Goal: Task Accomplishment & Management: Use online tool/utility

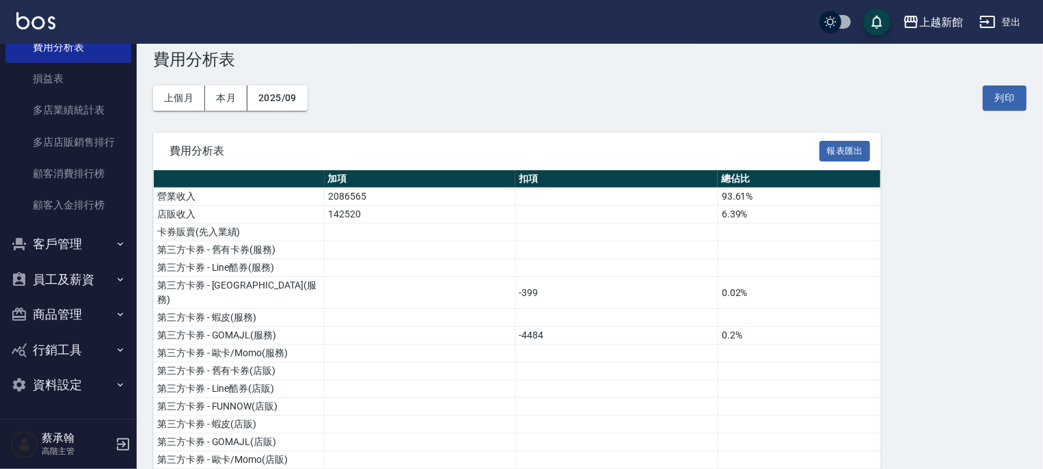
scroll to position [68, 0]
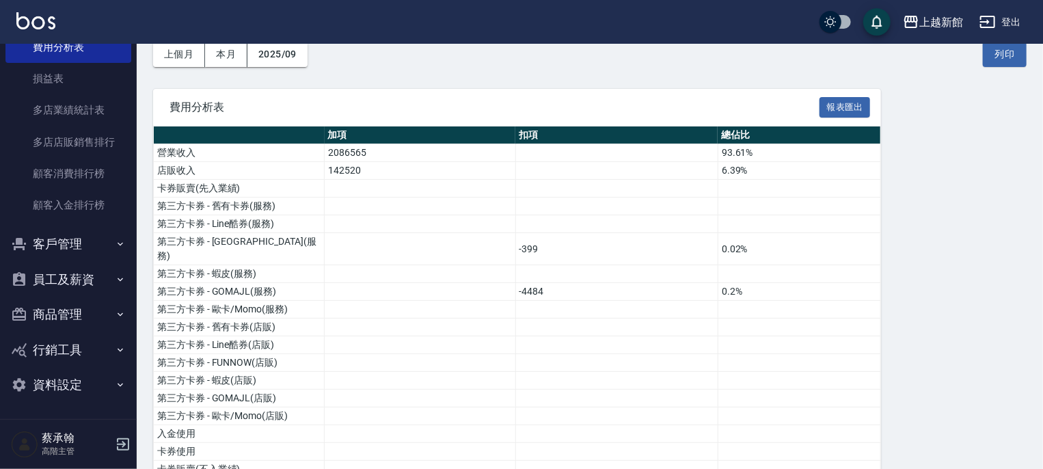
click at [71, 280] on button "員工及薪資" at bounding box center [68, 280] width 126 height 36
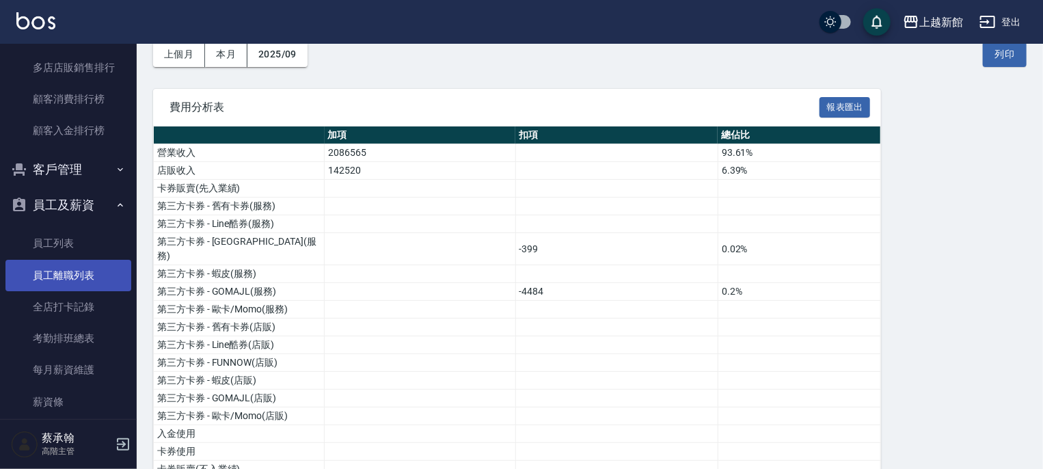
scroll to position [1504, 0]
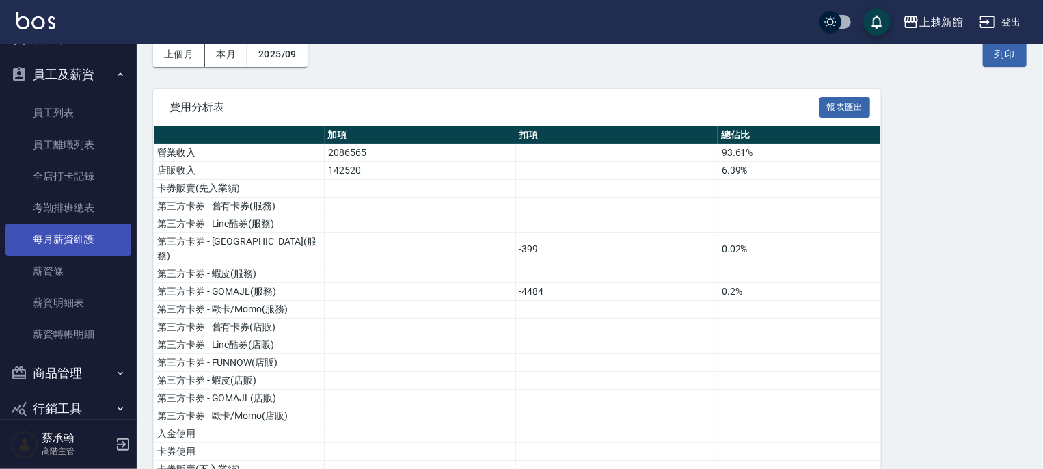
click at [79, 239] on link "每月薪資維護" at bounding box center [68, 239] width 126 height 31
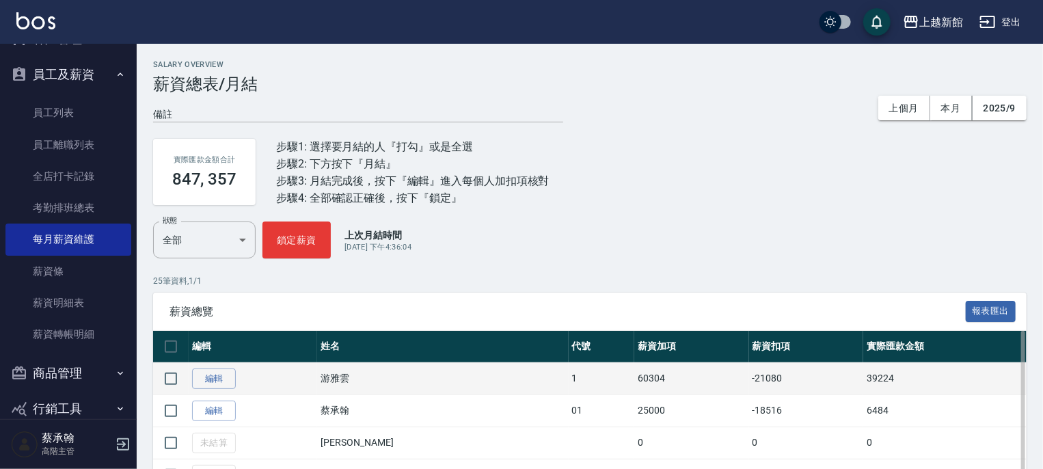
scroll to position [68, 0]
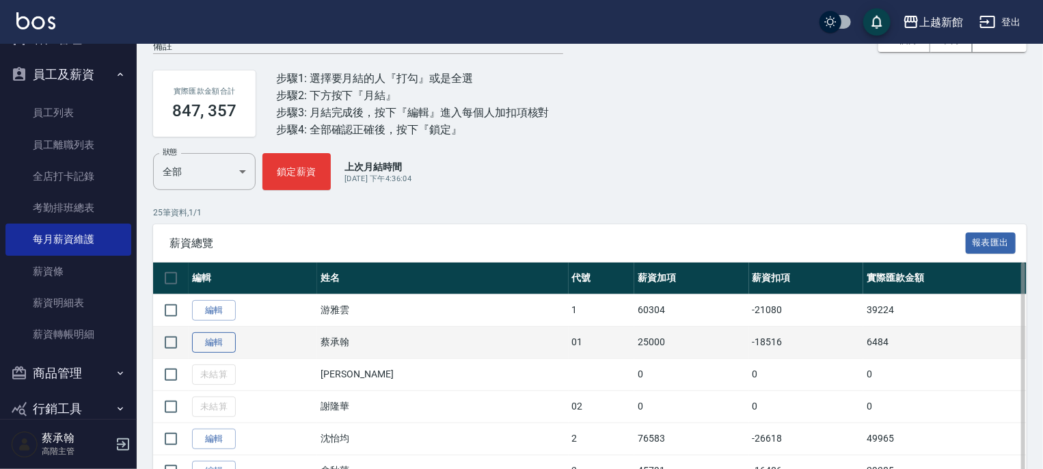
click at [220, 340] on link "編輯" at bounding box center [214, 342] width 44 height 21
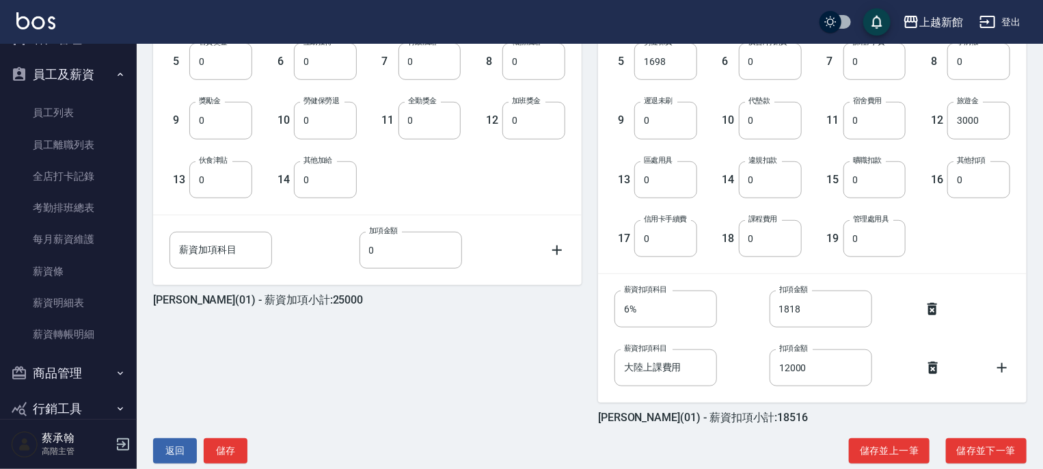
scroll to position [478, 0]
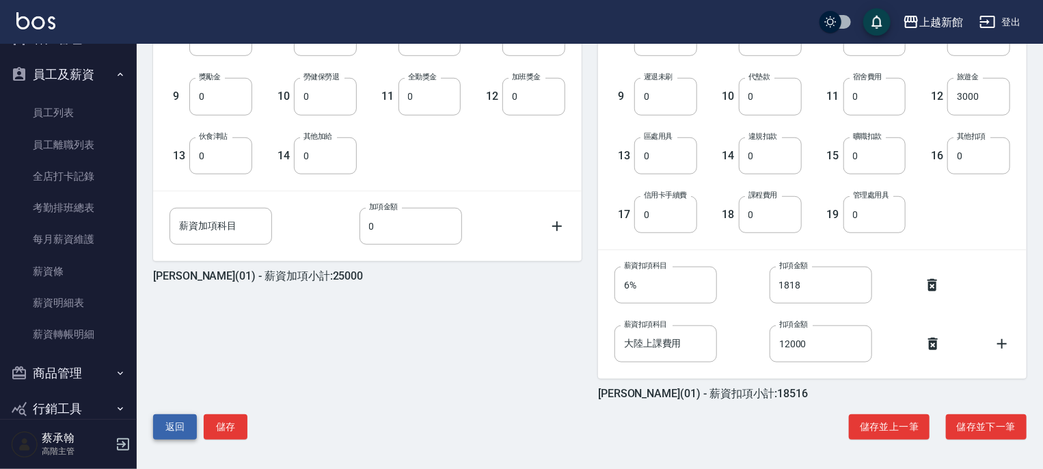
click at [170, 419] on button "返回" at bounding box center [175, 426] width 44 height 25
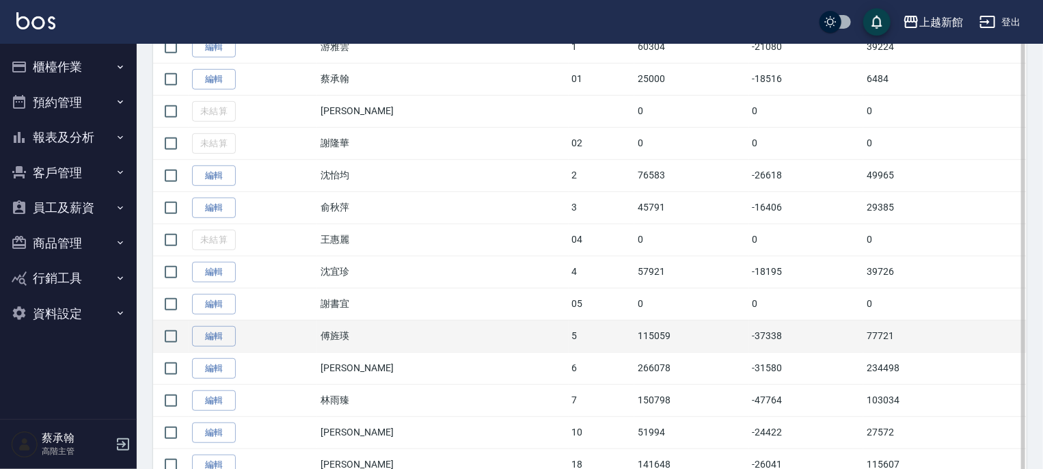
scroll to position [342, 0]
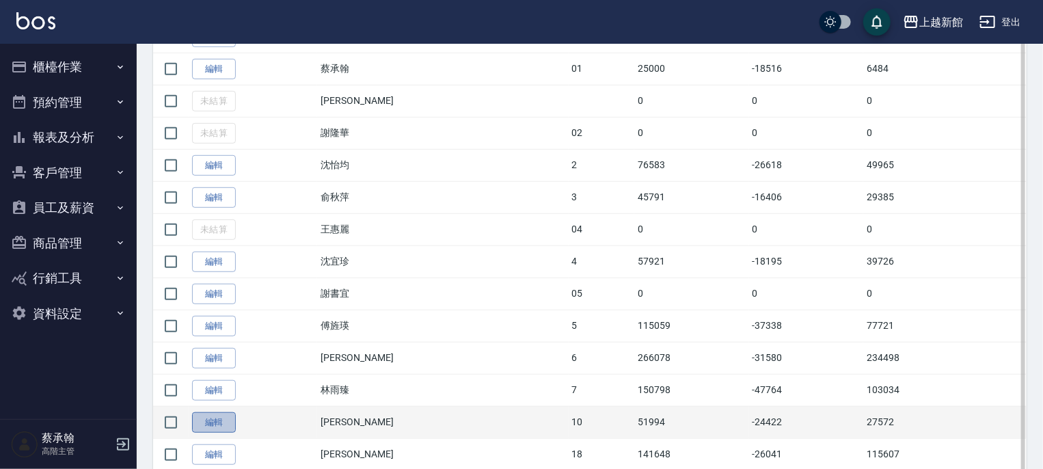
click at [214, 419] on link "編輯" at bounding box center [214, 422] width 44 height 21
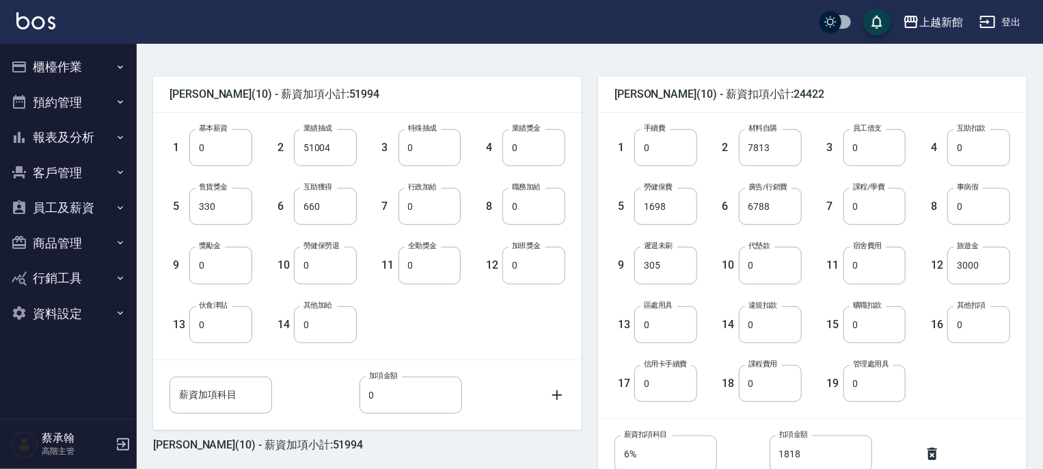
scroll to position [478, 0]
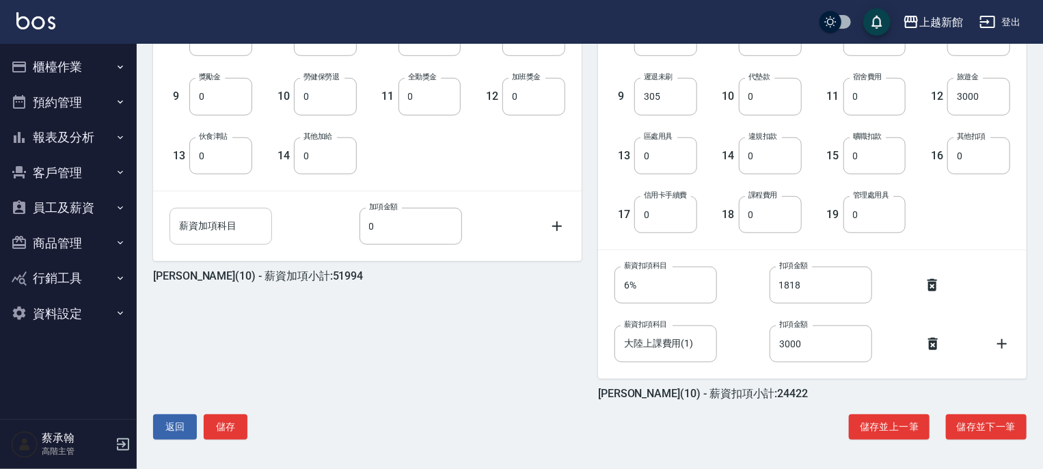
click at [263, 227] on input "薪資加項科目" at bounding box center [221, 226] width 103 height 37
type input "教官津貼"
click at [438, 233] on input "0" at bounding box center [411, 226] width 103 height 37
type input "1000"
click at [446, 303] on div "劉名儀 (10) - 薪資加項小計:52994 1 基本薪資 0 基本薪資 2 業績抽成 51004 業績抽成 3 特殊抽成 0 特殊抽成 4 業績獎金 0 …" at bounding box center [359, 145] width 445 height 509
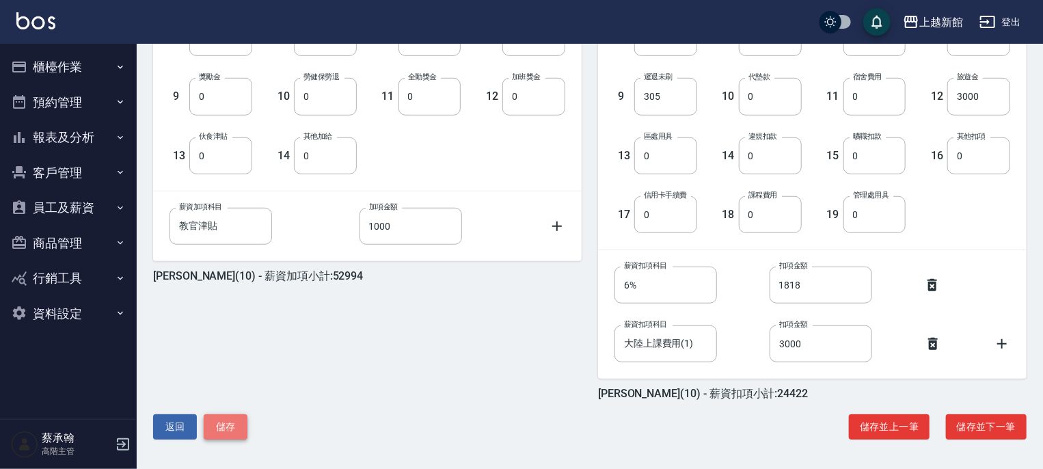
click at [213, 433] on button "儲存" at bounding box center [226, 426] width 44 height 25
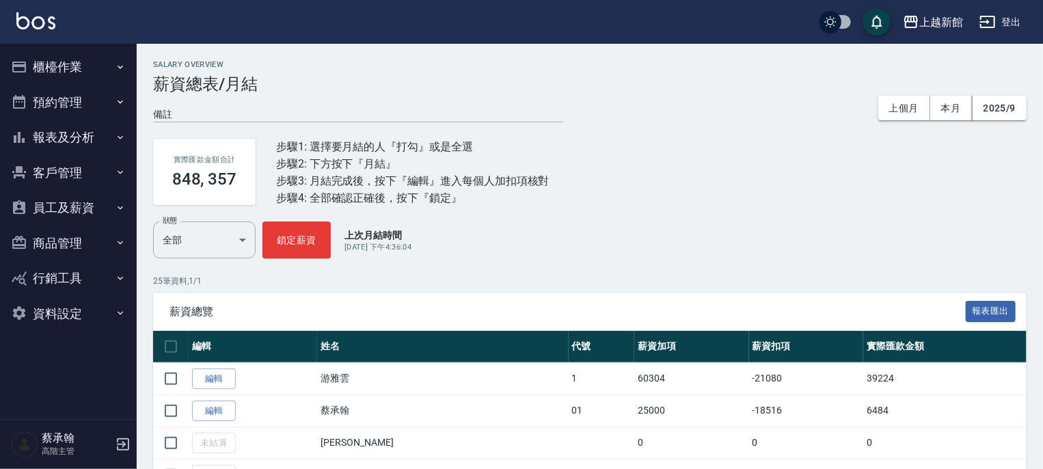
click at [77, 64] on button "櫃檯作業" at bounding box center [68, 67] width 126 height 36
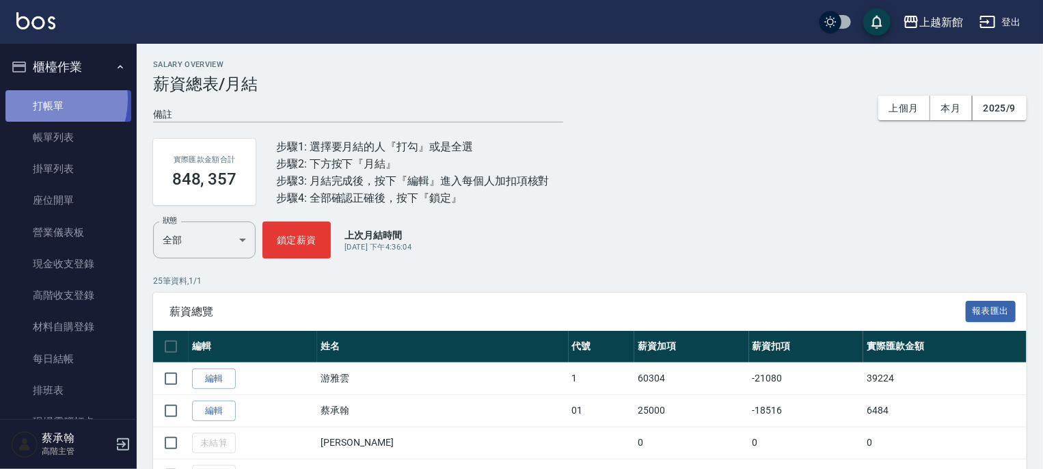
click at [43, 98] on link "打帳單" at bounding box center [68, 105] width 126 height 31
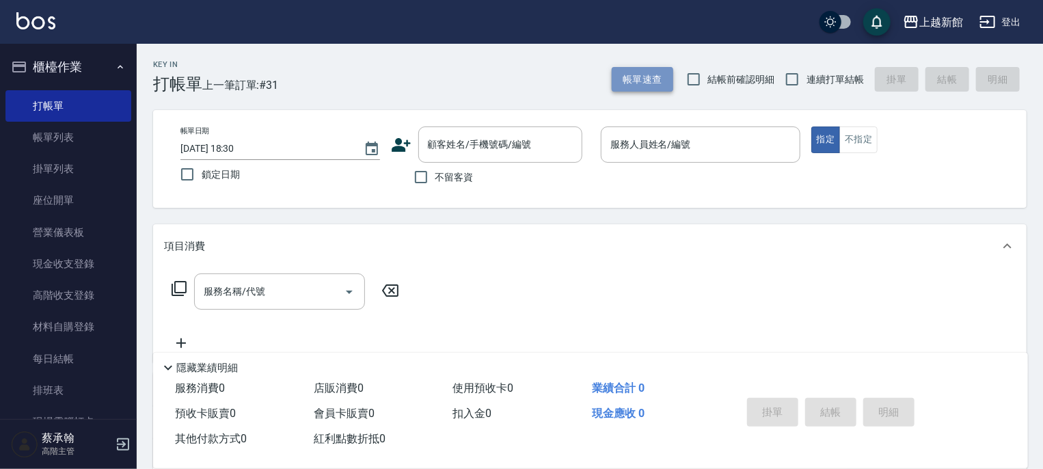
click at [637, 81] on button "帳單速查" at bounding box center [643, 79] width 62 height 25
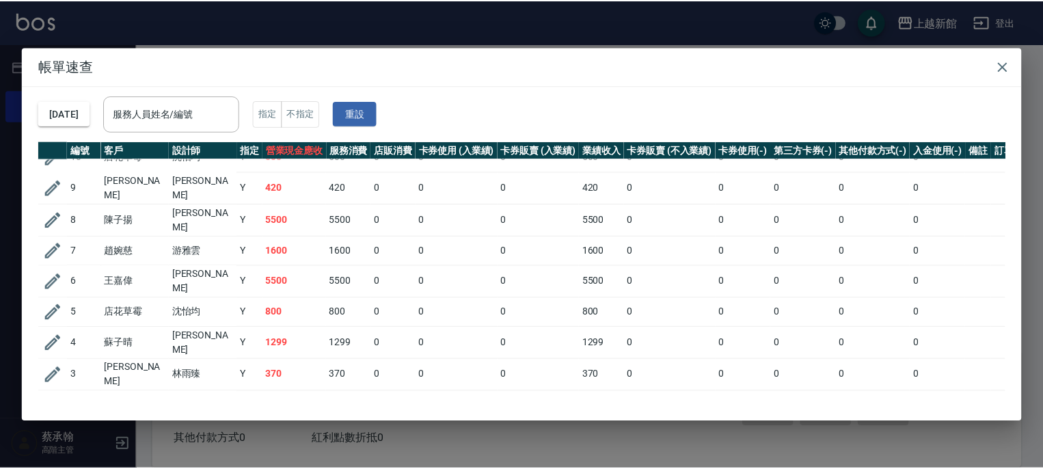
scroll to position [701, 0]
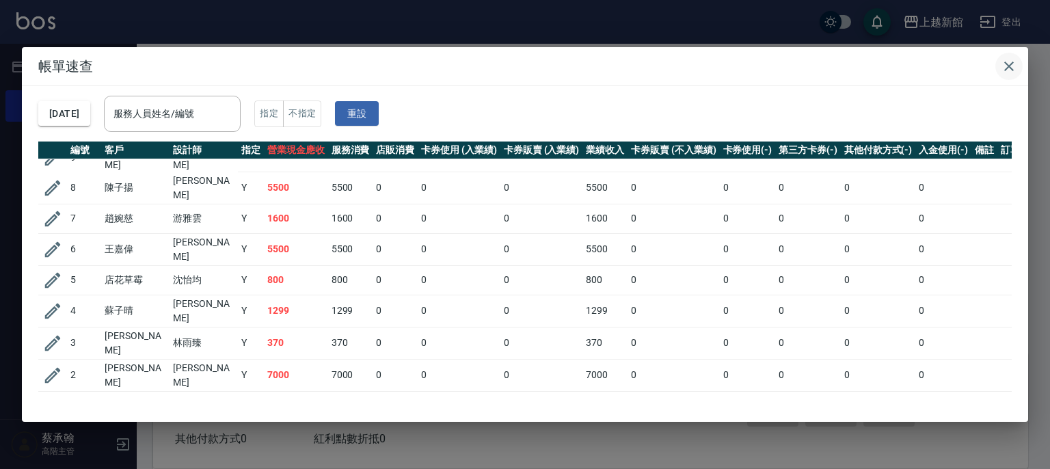
click at [1008, 68] on icon "button" at bounding box center [1009, 66] width 16 height 16
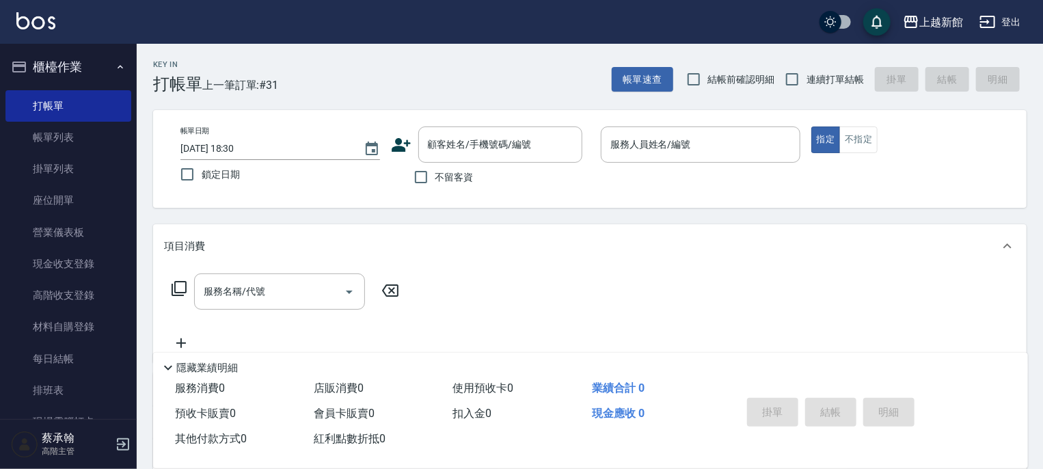
click at [58, 66] on button "櫃檯作業" at bounding box center [68, 67] width 126 height 36
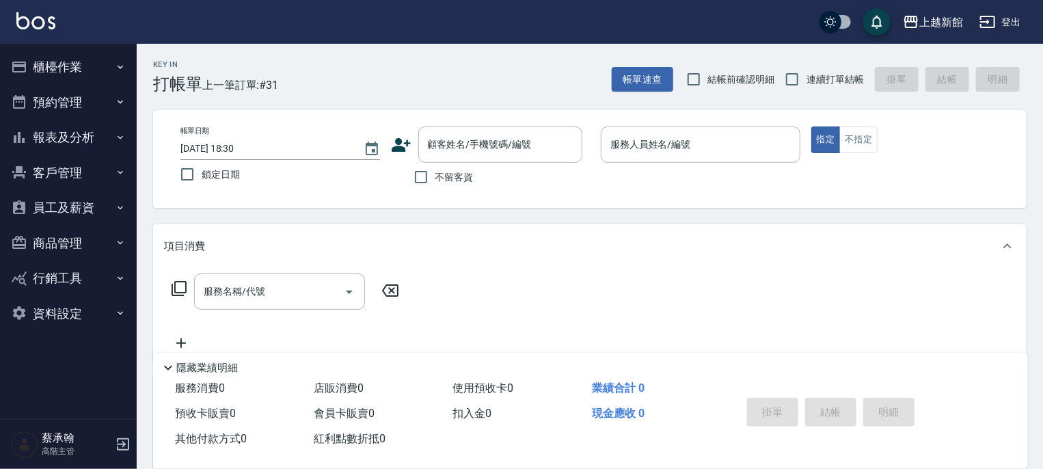
click at [64, 137] on button "報表及分析" at bounding box center [68, 138] width 126 height 36
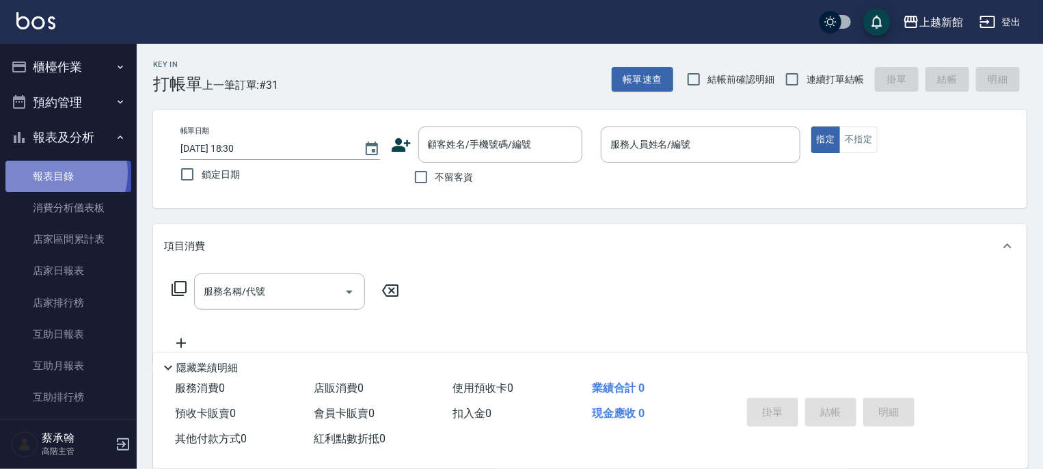
click at [60, 172] on link "報表目錄" at bounding box center [68, 176] width 126 height 31
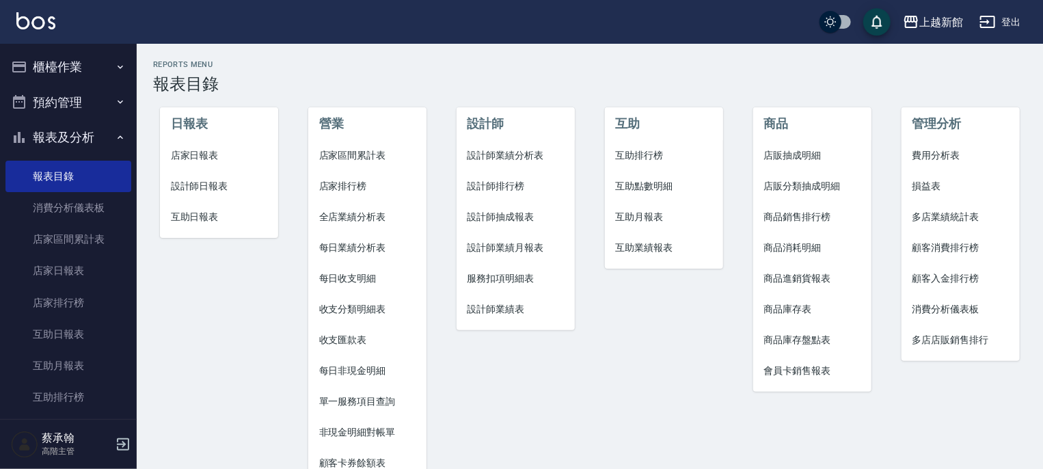
click at [204, 187] on span "設計師日報表" at bounding box center [219, 186] width 97 height 14
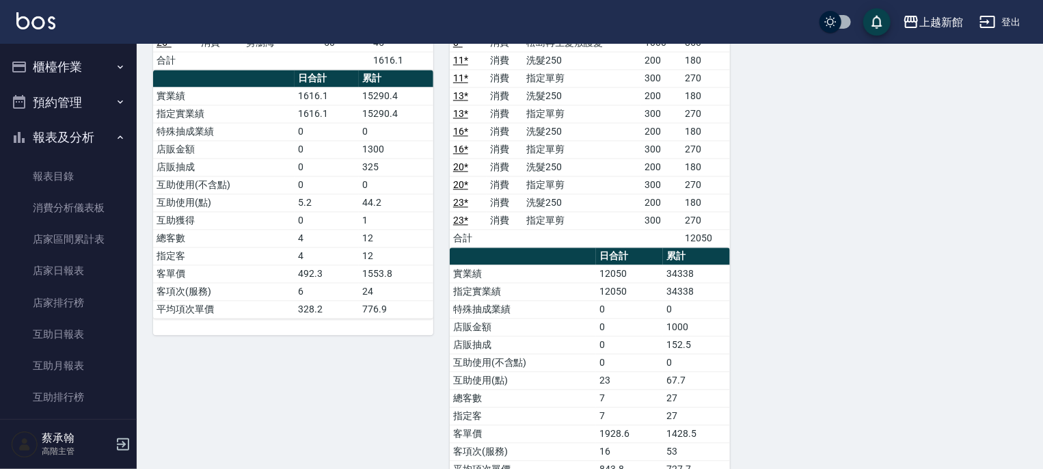
scroll to position [1406, 0]
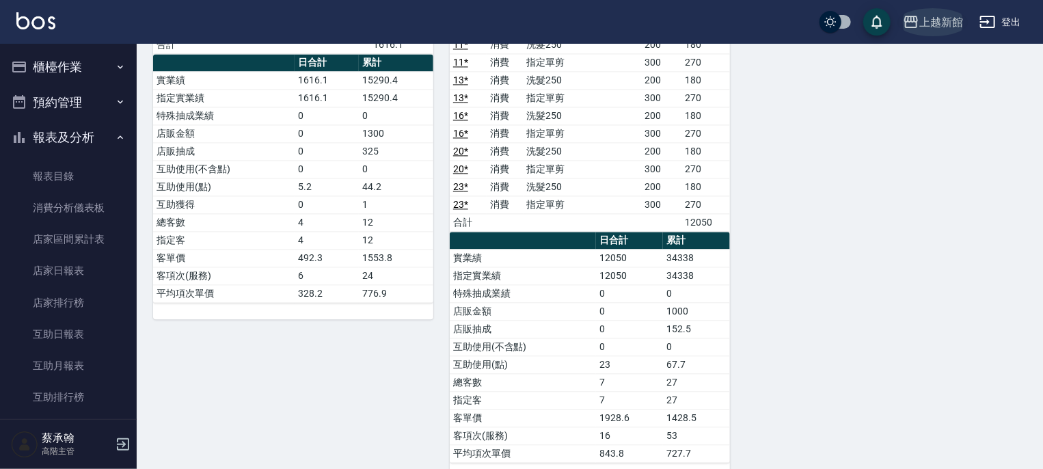
click at [933, 20] on div "上越新館" at bounding box center [942, 22] width 44 height 17
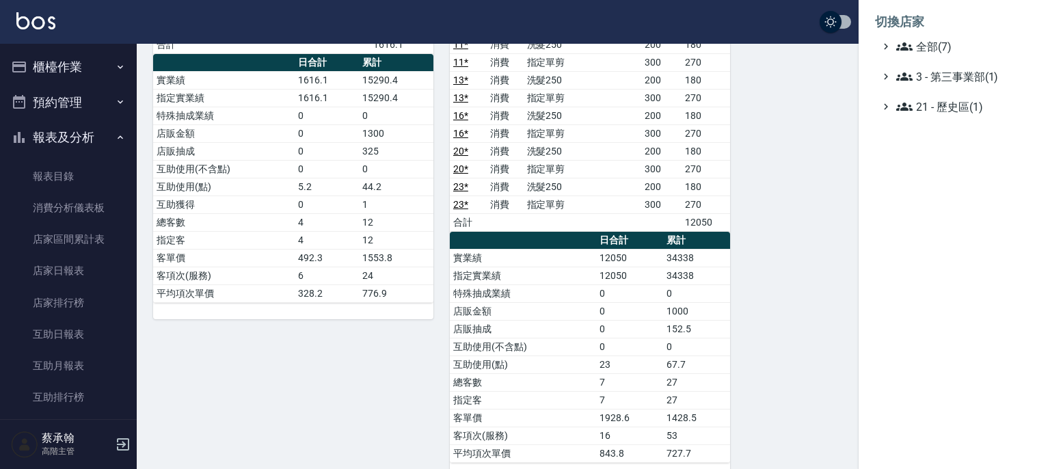
click at [787, 133] on div at bounding box center [525, 234] width 1050 height 469
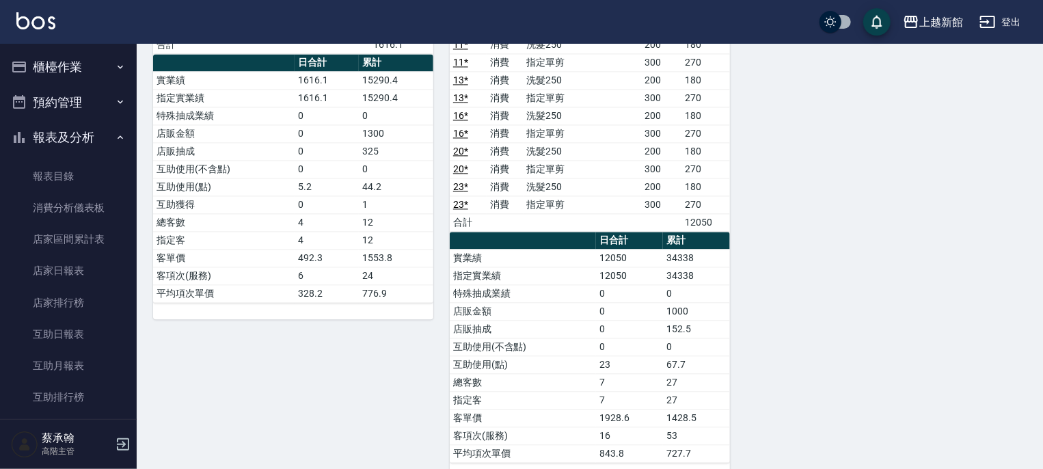
click at [70, 137] on button "報表及分析" at bounding box center [68, 138] width 126 height 36
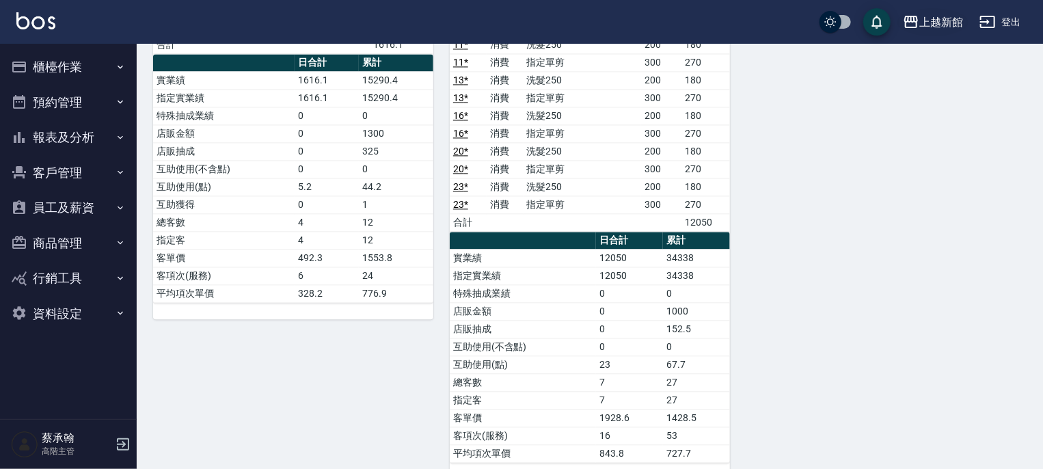
click at [925, 19] on div "上越新館" at bounding box center [942, 22] width 44 height 17
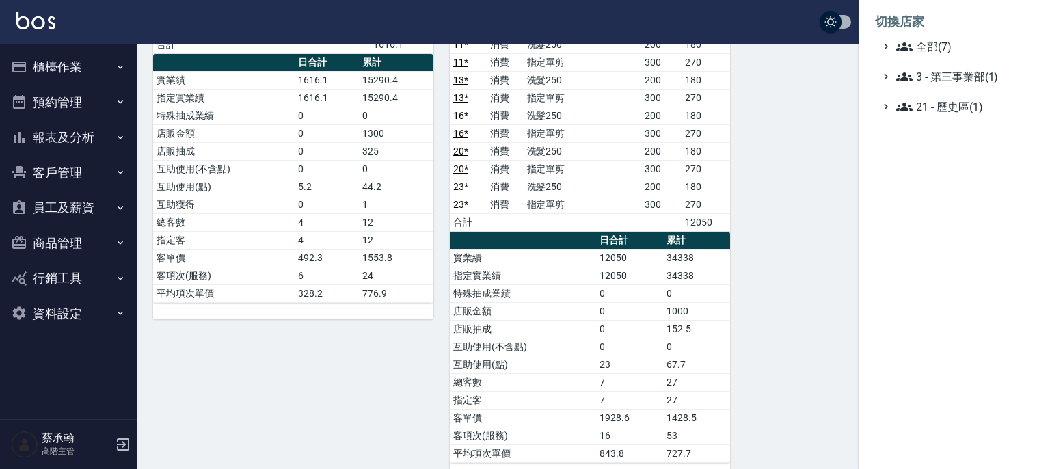
click at [78, 211] on div at bounding box center [525, 234] width 1050 height 469
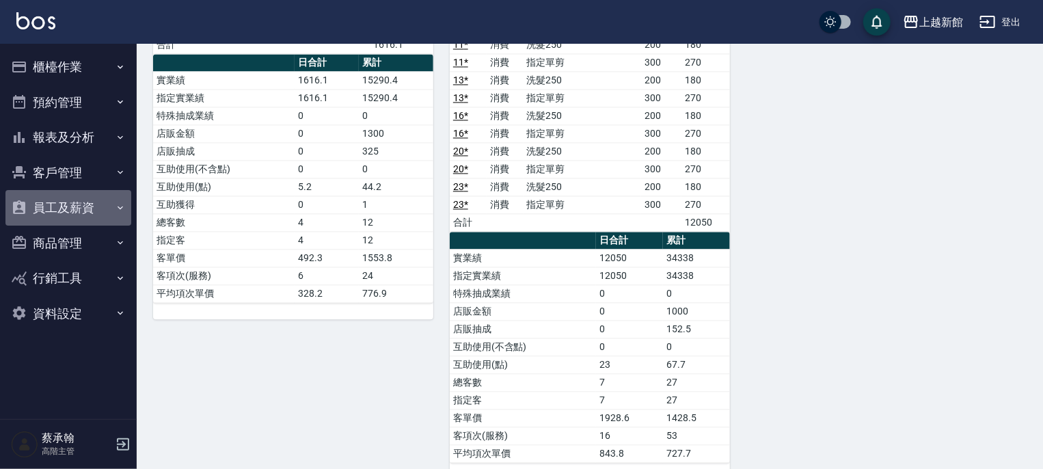
click at [74, 207] on button "員工及薪資" at bounding box center [68, 208] width 126 height 36
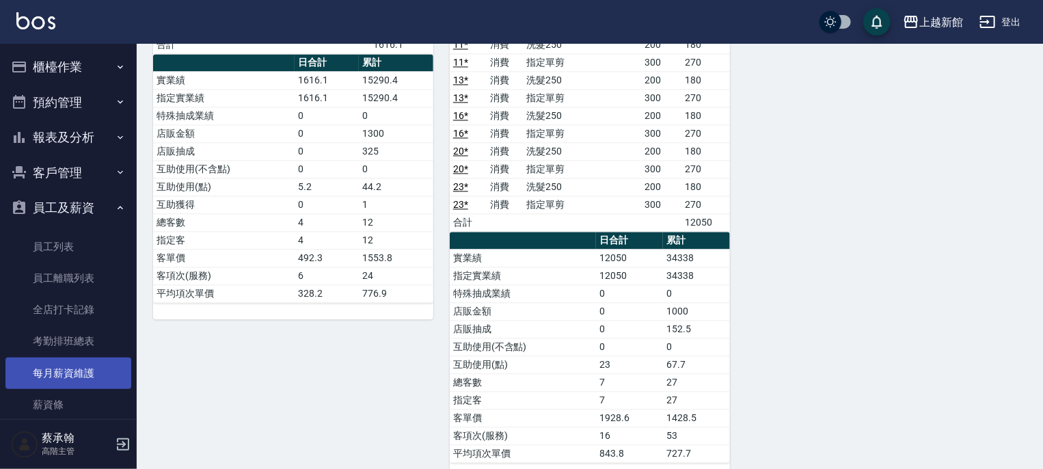
click at [63, 378] on link "每月薪資維護" at bounding box center [68, 373] width 126 height 31
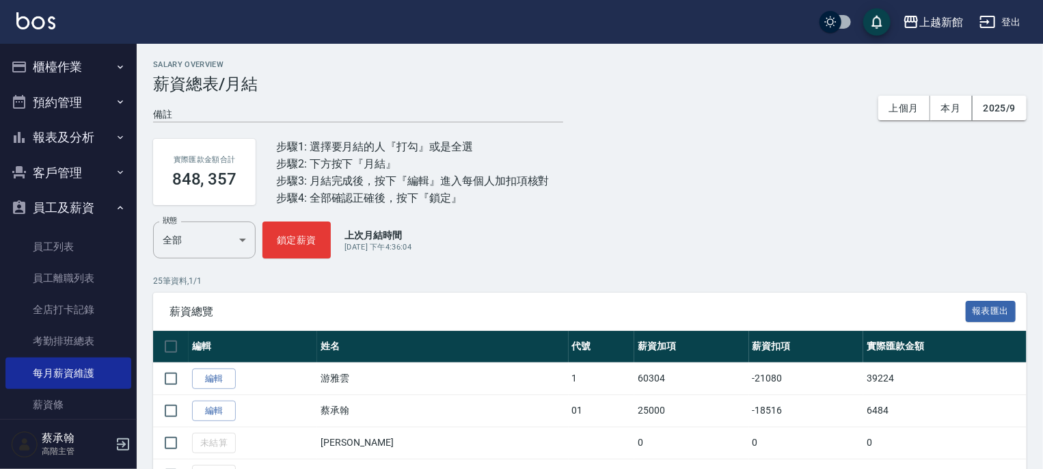
scroll to position [192, 0]
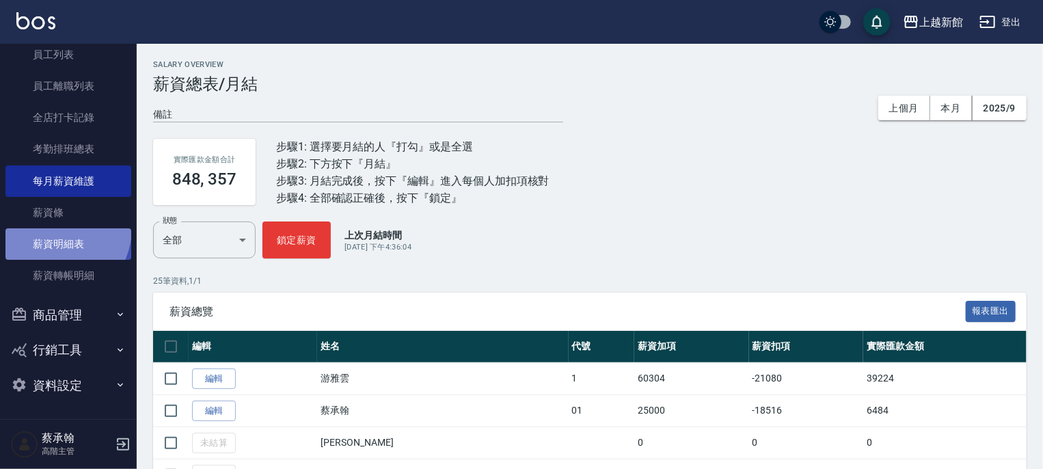
click at [53, 228] on link "薪資明細表" at bounding box center [68, 243] width 126 height 31
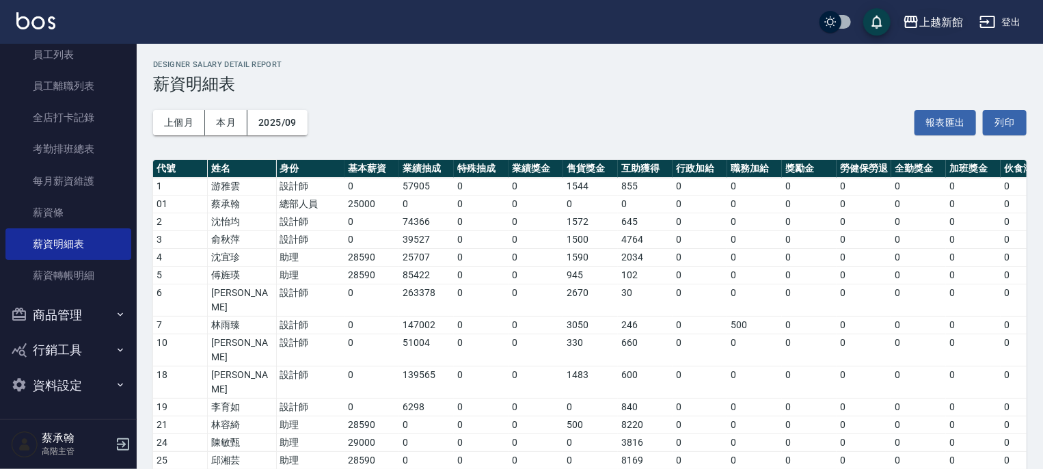
click at [931, 26] on div "上越新館" at bounding box center [942, 22] width 44 height 17
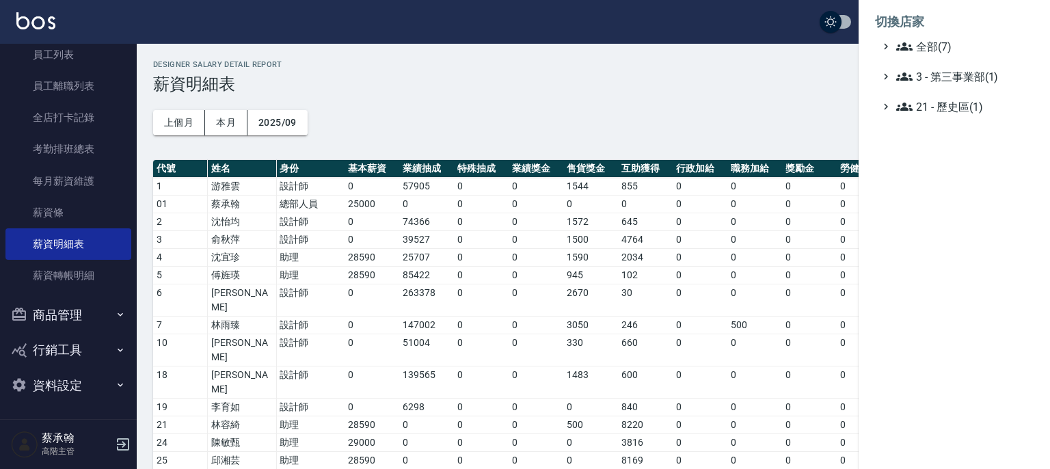
click at [535, 129] on div at bounding box center [525, 234] width 1050 height 469
click at [662, 111] on div at bounding box center [525, 234] width 1050 height 469
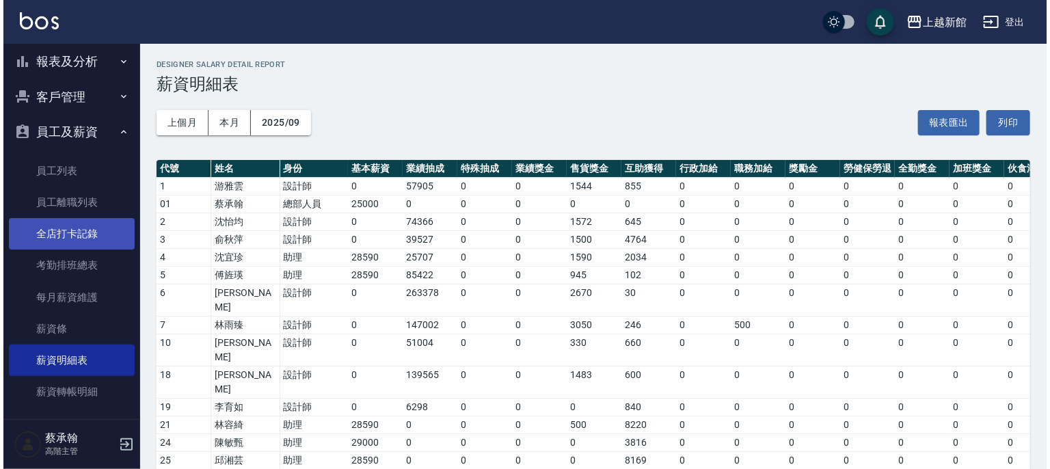
scroll to position [55, 0]
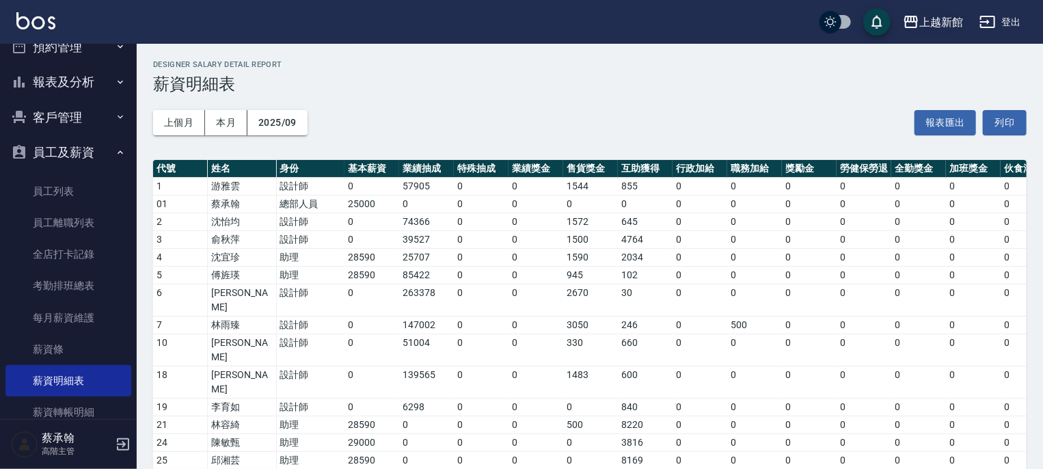
click at [927, 24] on div "上越新館" at bounding box center [942, 22] width 44 height 17
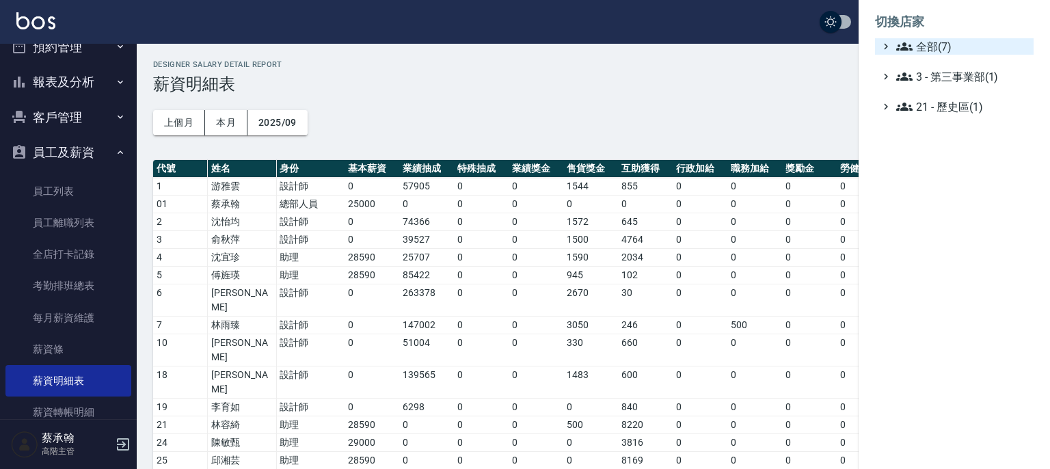
click at [914, 46] on span "全部(7)" at bounding box center [962, 46] width 132 height 16
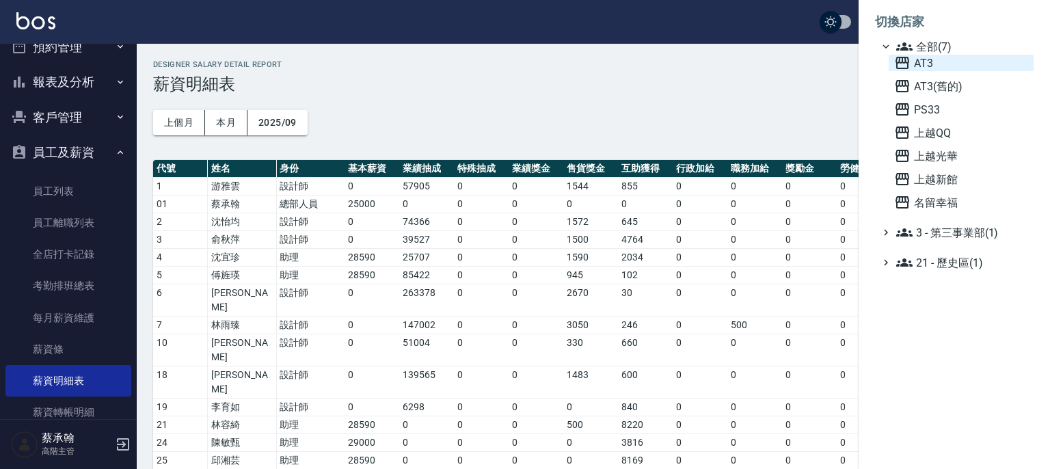
click at [915, 64] on span "AT3" at bounding box center [961, 63] width 134 height 16
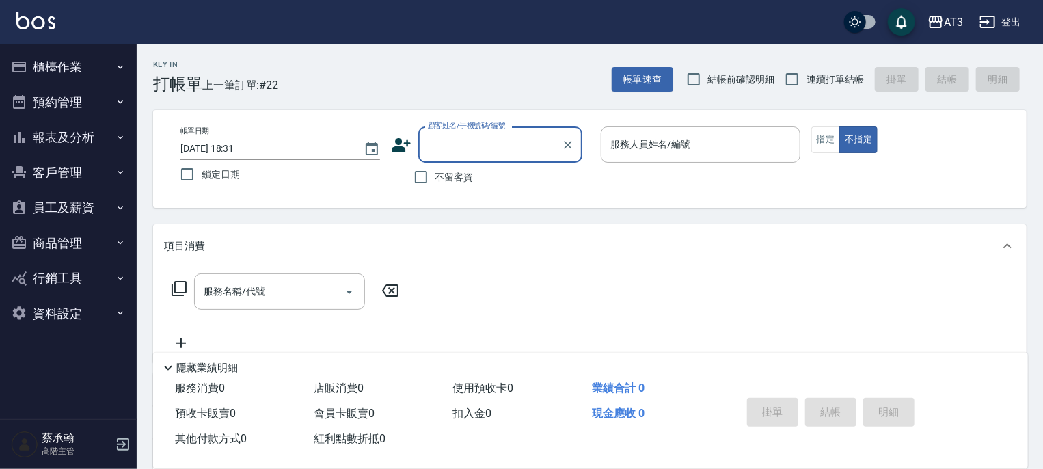
click at [74, 209] on button "員工及薪資" at bounding box center [68, 208] width 126 height 36
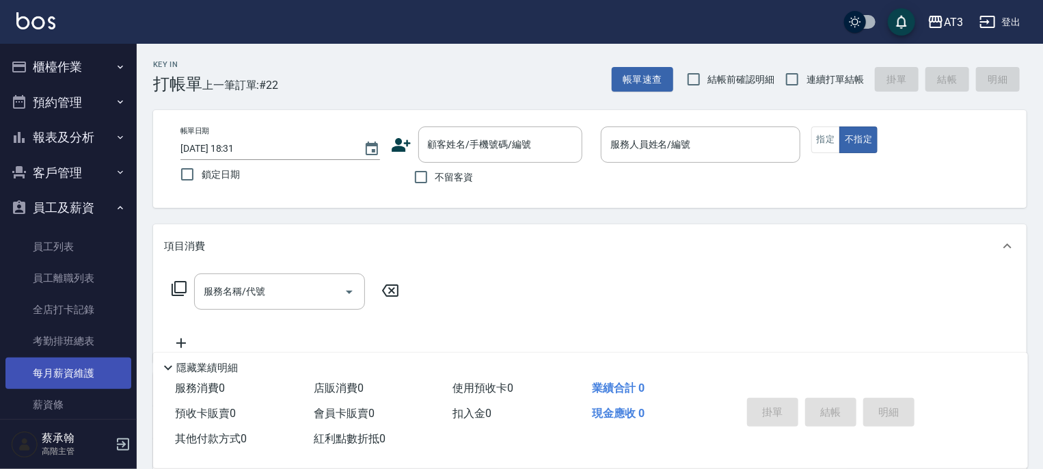
click at [81, 375] on link "每月薪資維護" at bounding box center [68, 373] width 126 height 31
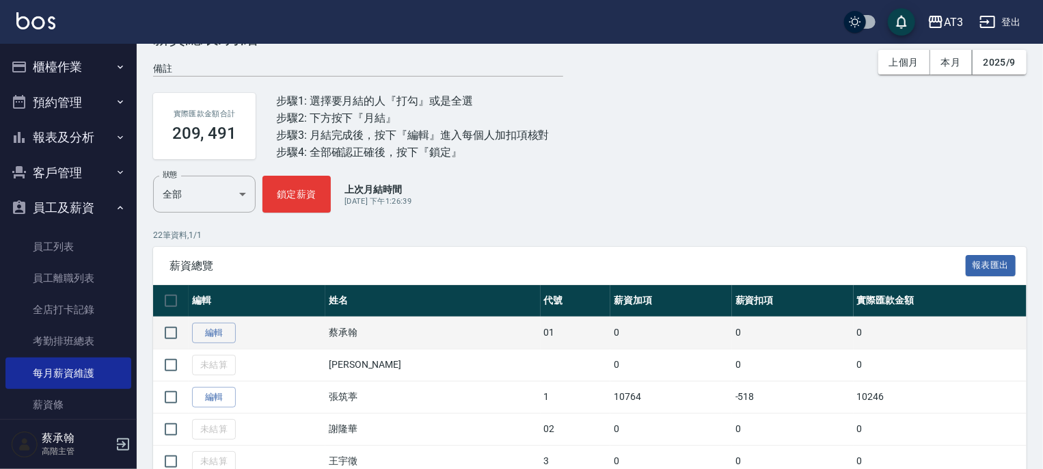
scroll to position [137, 0]
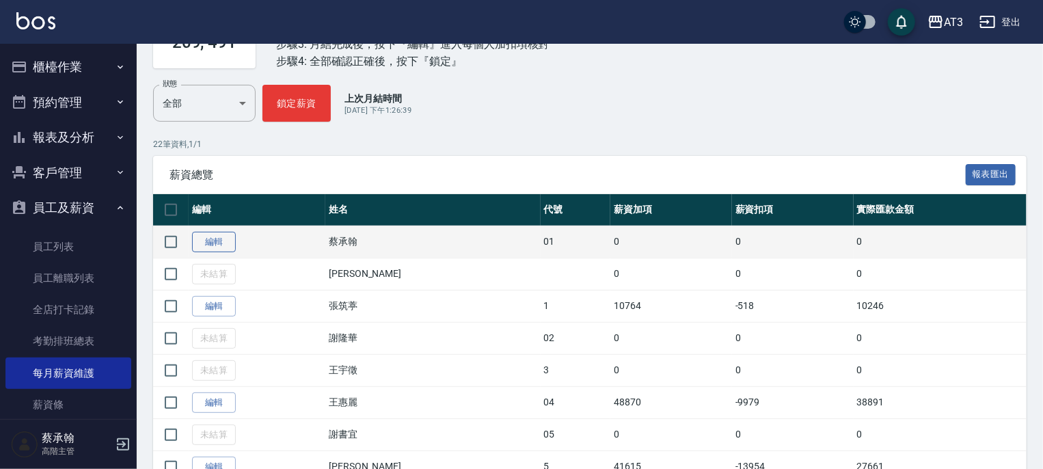
click at [208, 244] on link "編輯" at bounding box center [214, 242] width 44 height 21
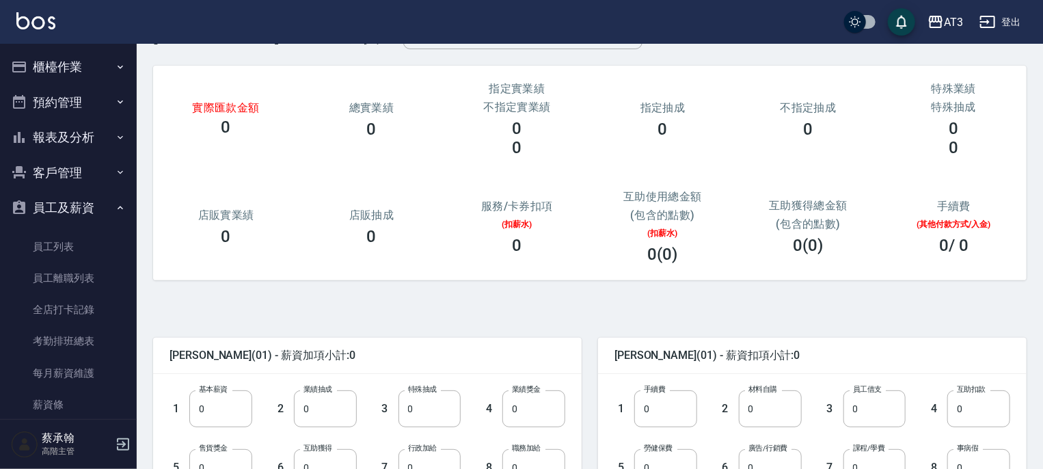
scroll to position [137, 0]
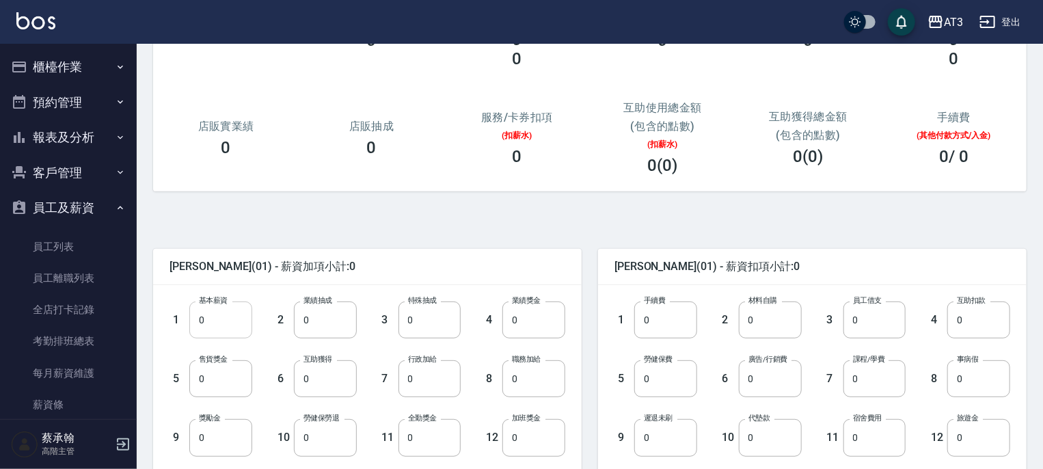
click at [223, 313] on input "0" at bounding box center [220, 320] width 63 height 37
type input "5000"
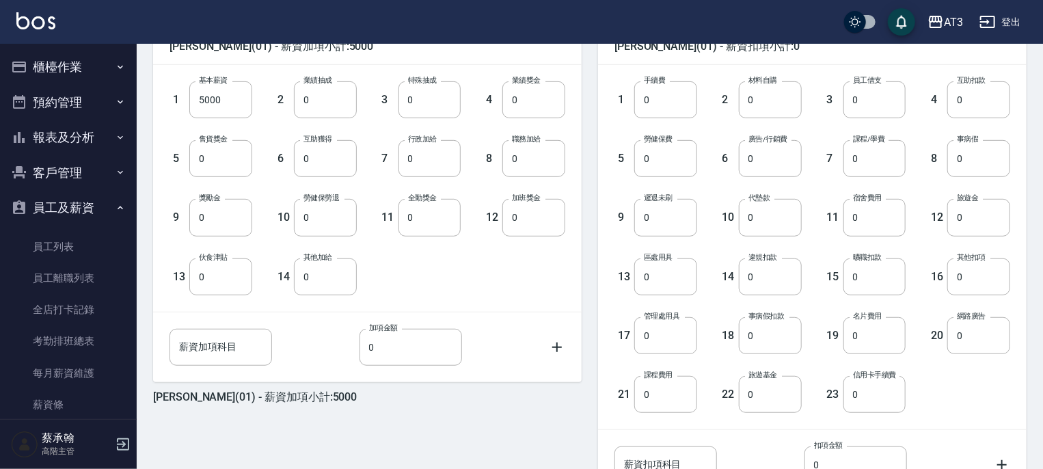
scroll to position [478, 0]
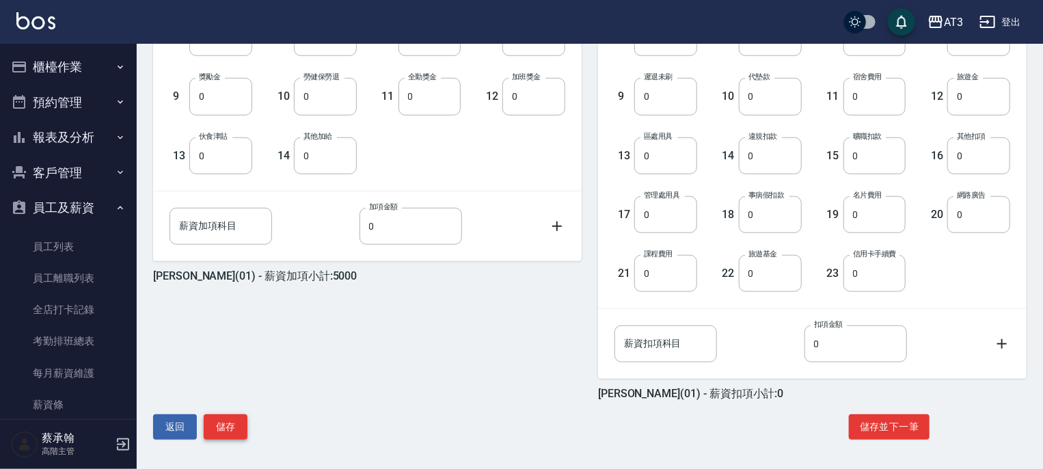
click at [226, 428] on button "儲存" at bounding box center [226, 426] width 44 height 25
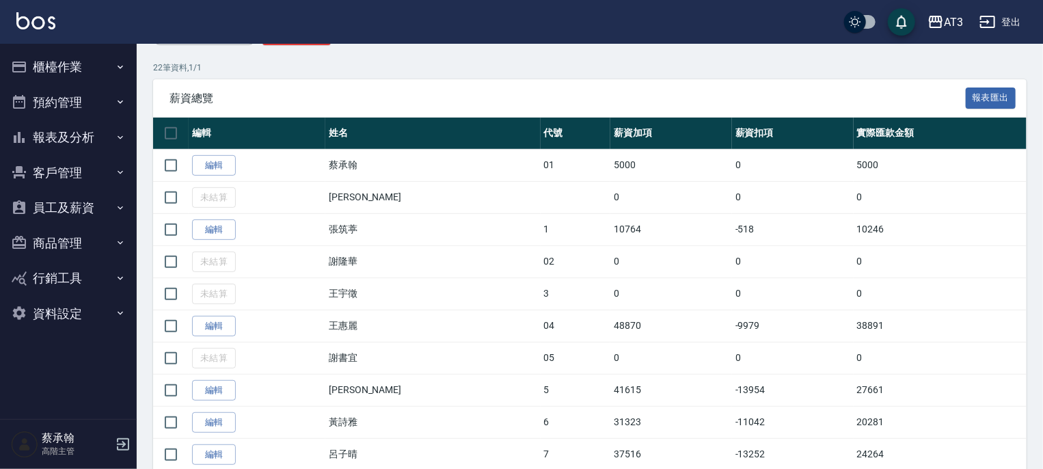
scroll to position [68, 0]
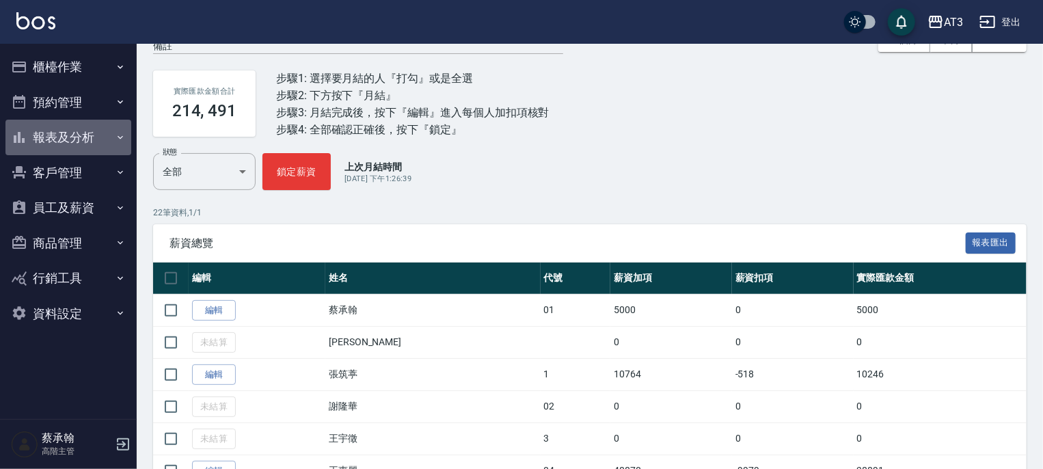
click at [72, 136] on button "報表及分析" at bounding box center [68, 138] width 126 height 36
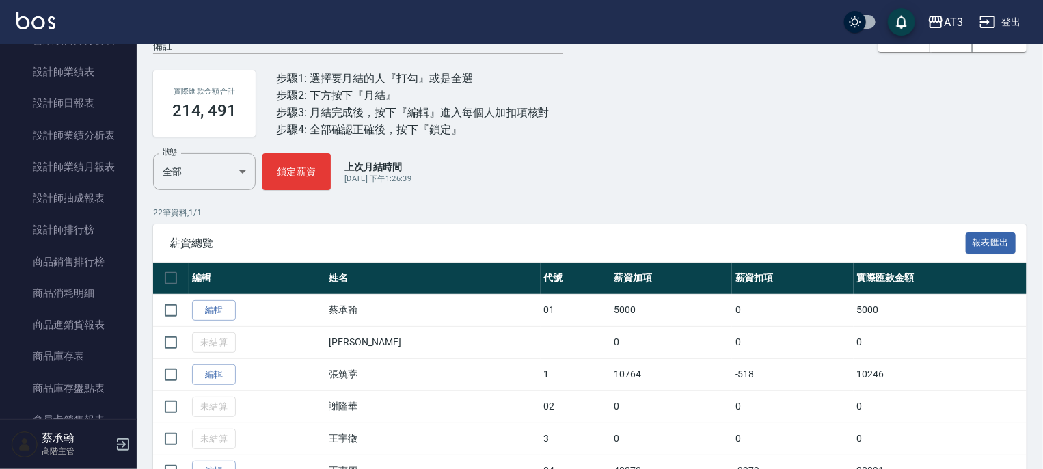
scroll to position [1162, 0]
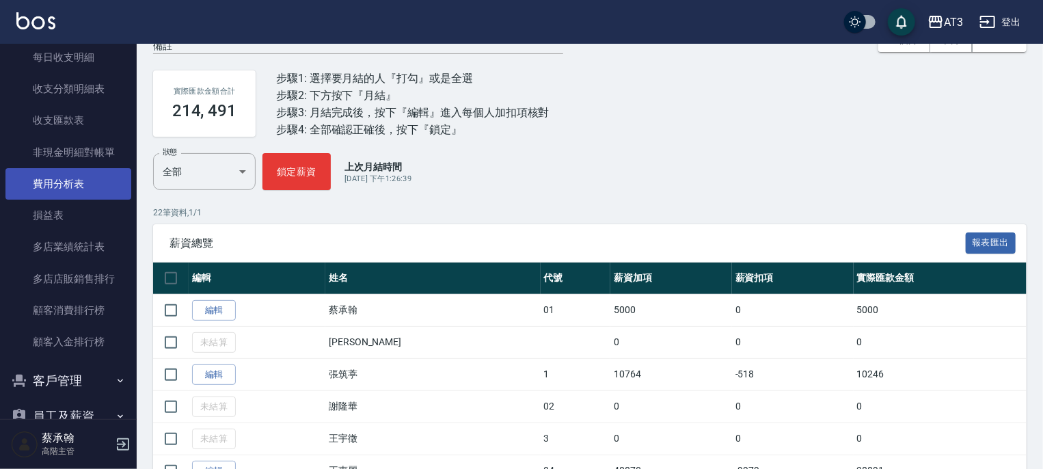
click at [69, 177] on link "費用分析表" at bounding box center [68, 183] width 126 height 31
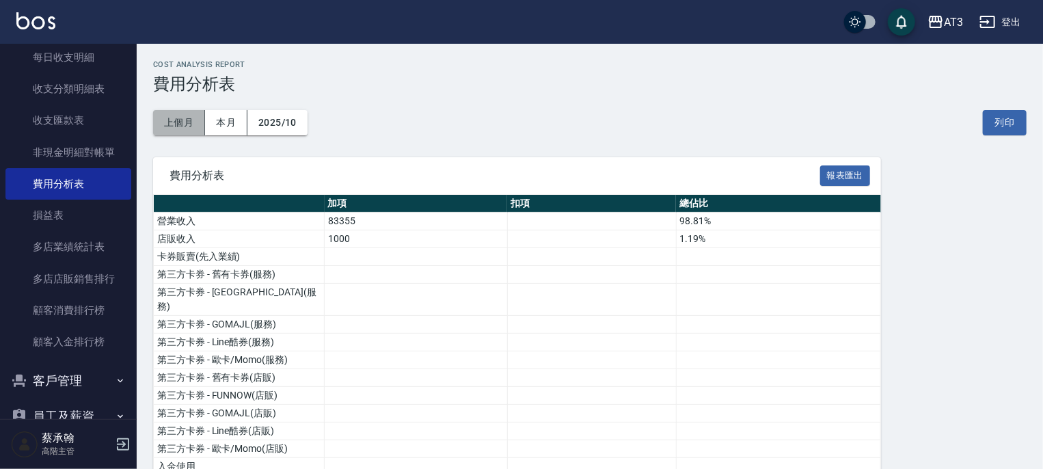
click at [189, 131] on button "上個月" at bounding box center [179, 122] width 52 height 25
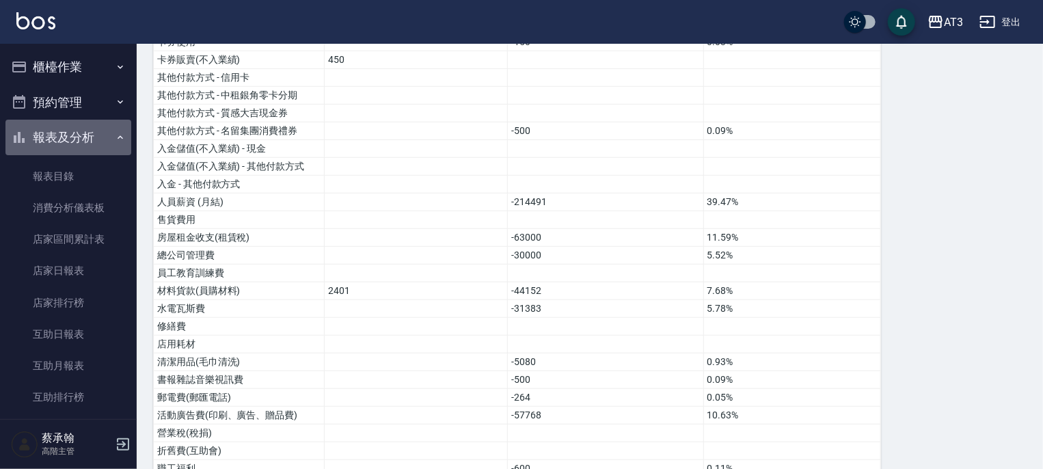
click at [75, 135] on button "報表及分析" at bounding box center [68, 138] width 126 height 36
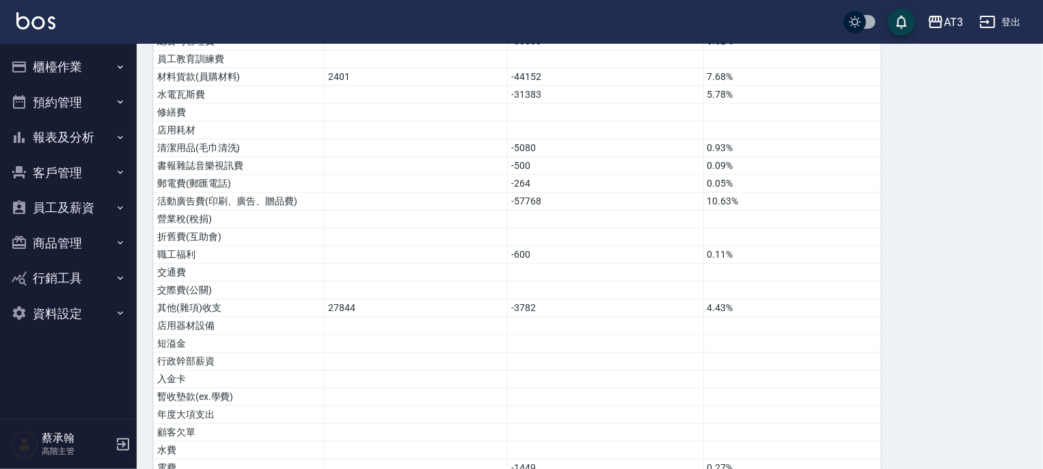
scroll to position [853, 0]
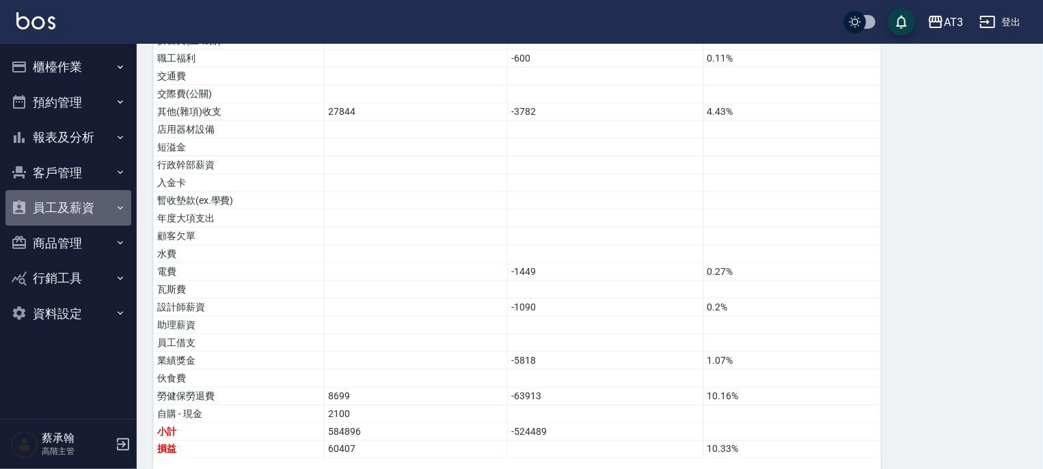
click at [71, 206] on button "員工及薪資" at bounding box center [68, 208] width 126 height 36
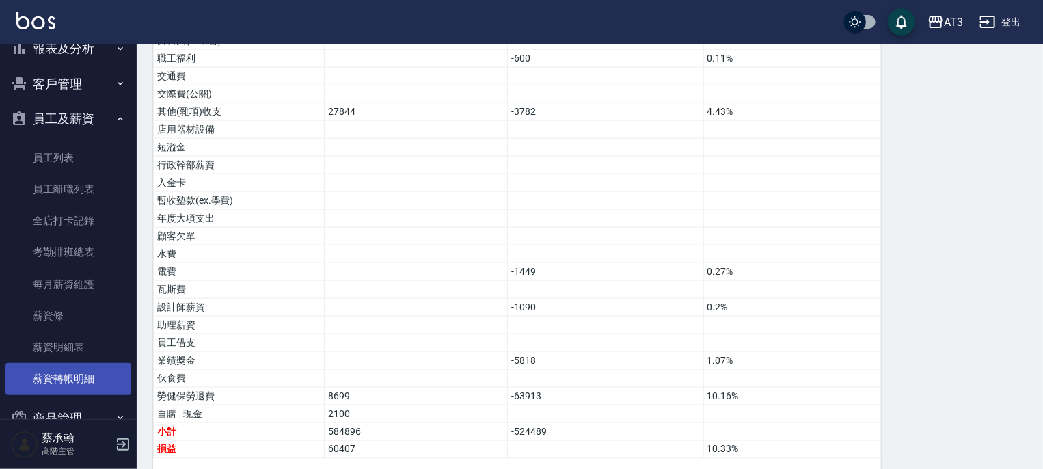
scroll to position [192, 0]
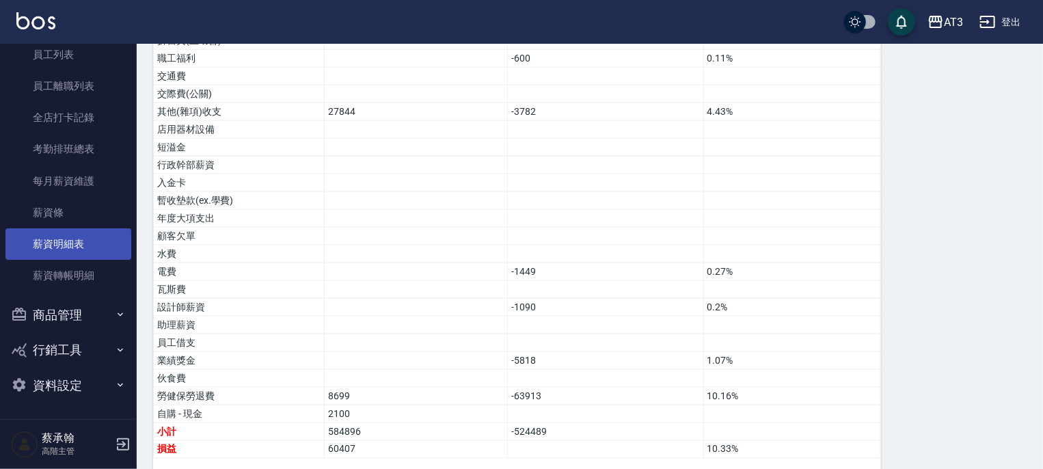
click at [71, 236] on link "薪資明細表" at bounding box center [68, 243] width 126 height 31
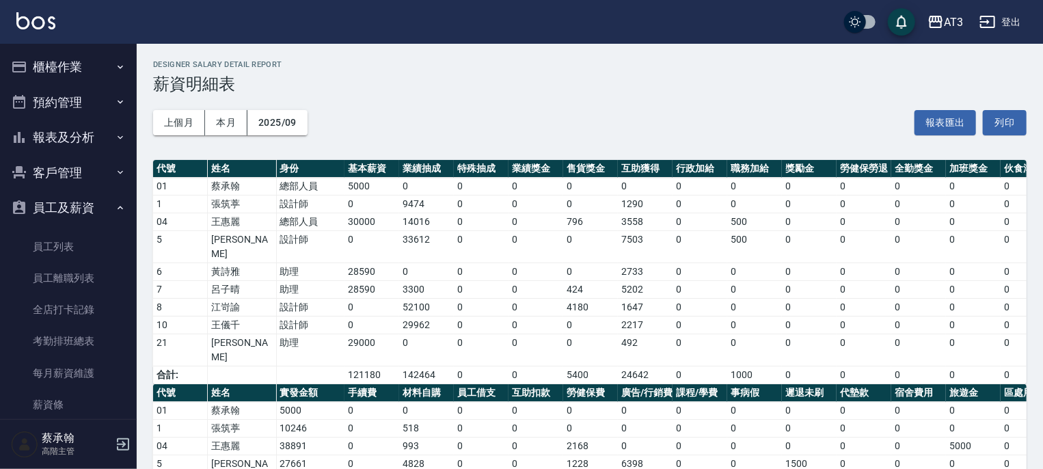
click at [39, 55] on button "櫃檯作業" at bounding box center [68, 67] width 126 height 36
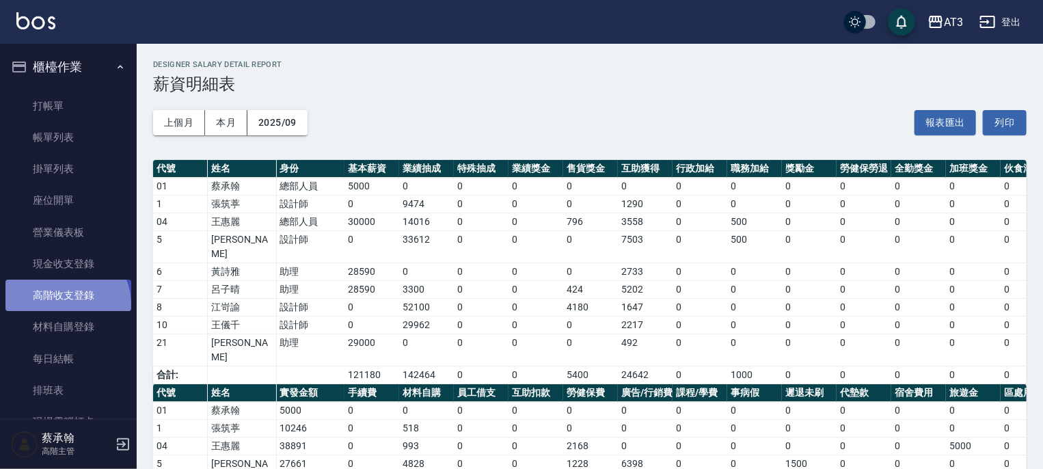
click at [66, 304] on link "高階收支登錄" at bounding box center [68, 295] width 126 height 31
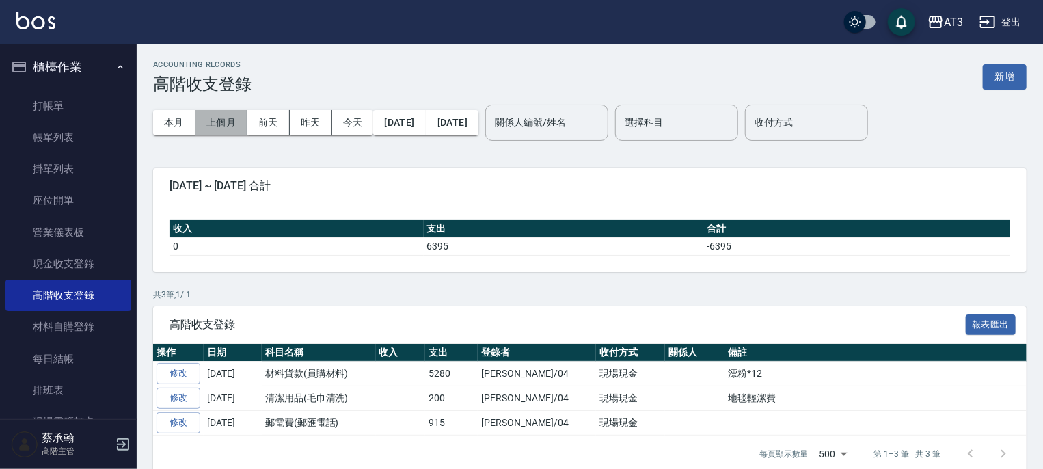
click at [216, 124] on button "上個月" at bounding box center [222, 122] width 52 height 25
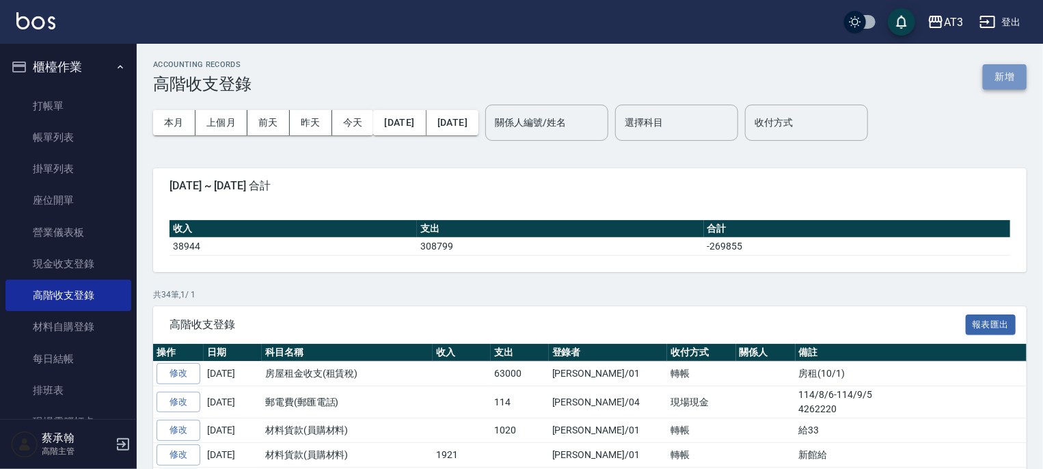
click at [999, 78] on button "新增" at bounding box center [1005, 76] width 44 height 25
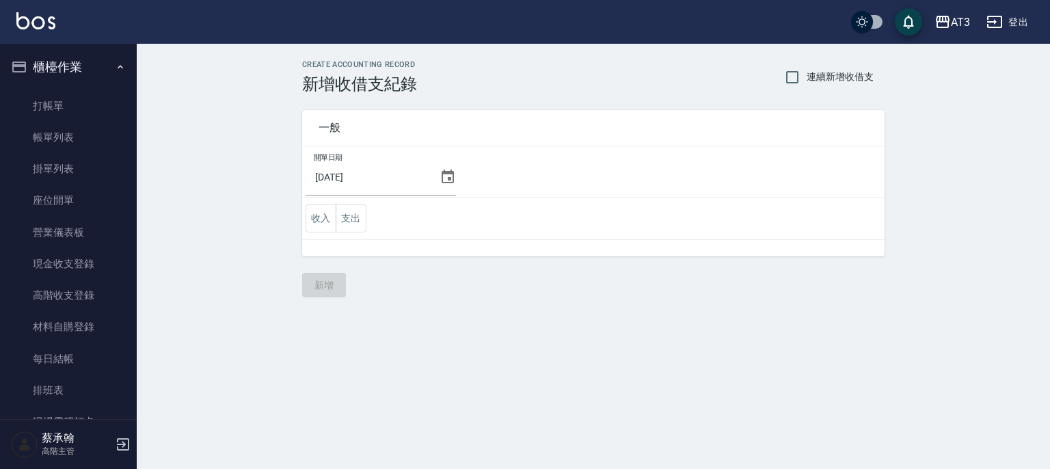
click at [449, 178] on icon at bounding box center [448, 177] width 12 height 14
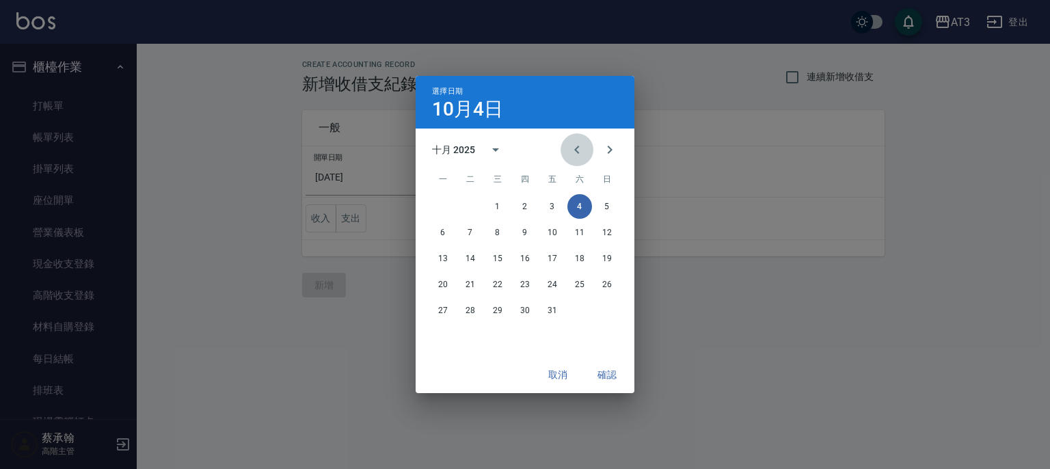
drag, startPoint x: 578, startPoint y: 148, endPoint x: 565, endPoint y: 162, distance: 18.9
click at [578, 149] on icon "Previous month" at bounding box center [577, 150] width 16 height 16
drag, startPoint x: 468, startPoint y: 308, endPoint x: 470, endPoint y: 315, distance: 7.4
click at [468, 310] on button "30" at bounding box center [470, 310] width 25 height 25
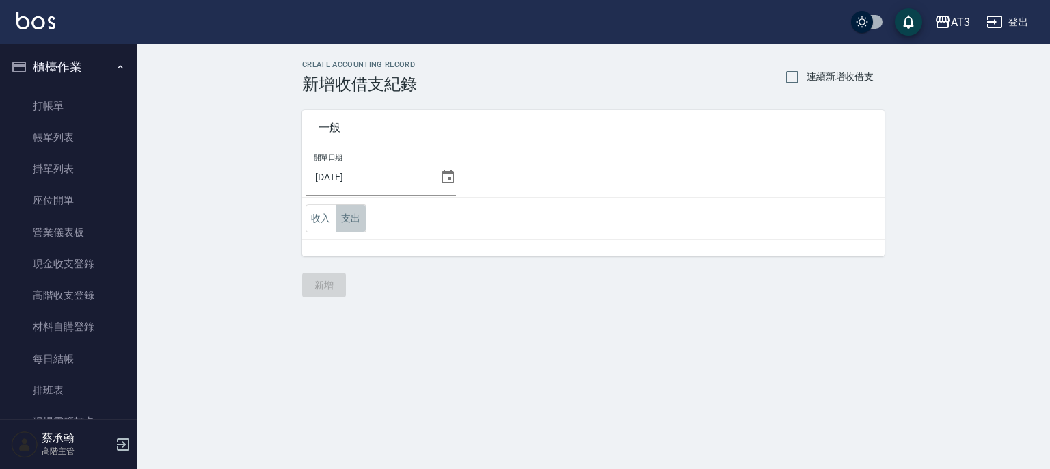
click at [353, 224] on button "支出" at bounding box center [351, 218] width 31 height 28
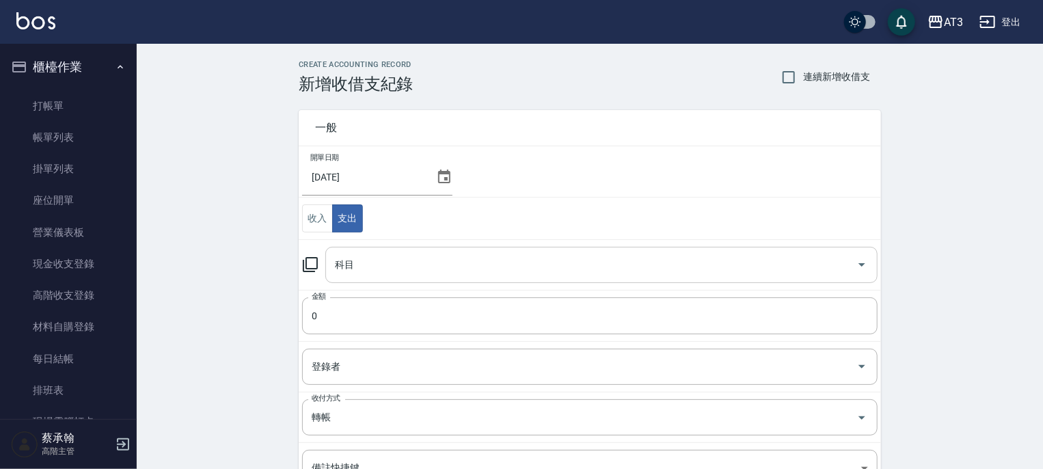
click at [358, 258] on input "科目" at bounding box center [592, 265] width 520 height 24
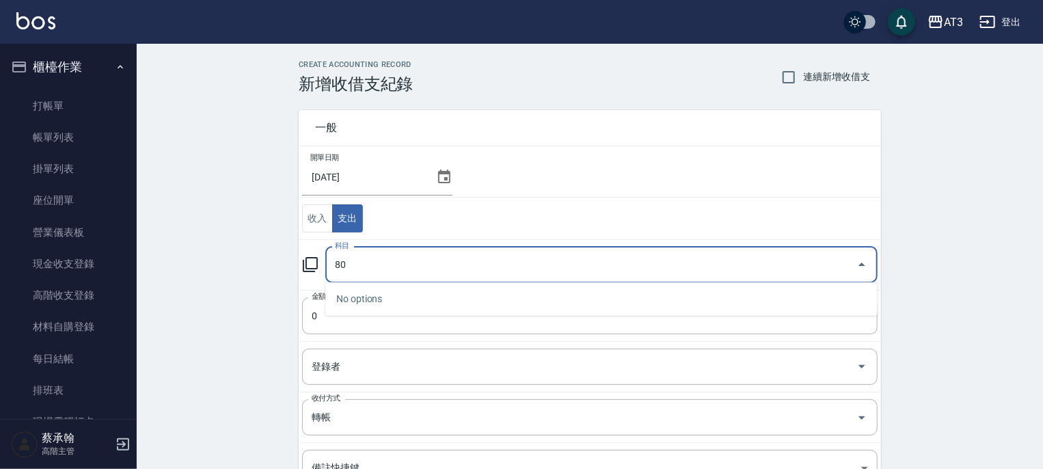
type input "8"
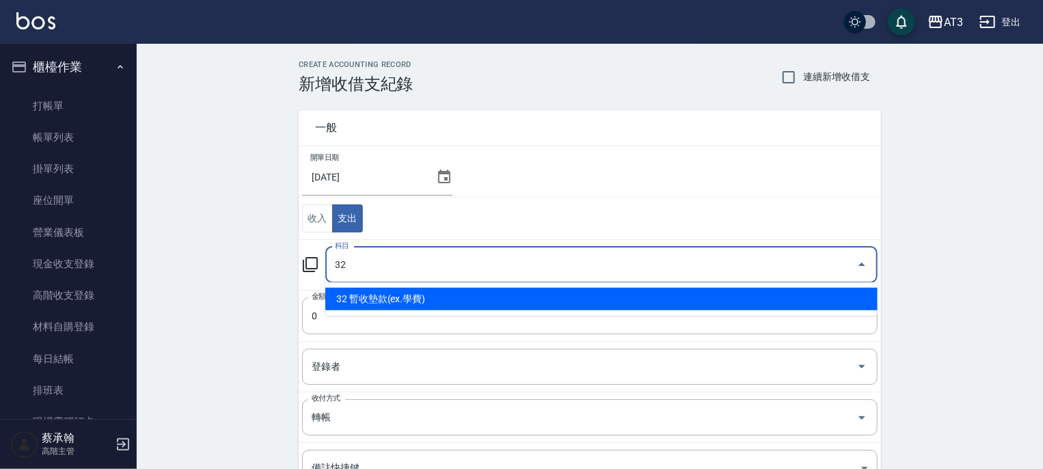
click at [361, 300] on li "32 暫收墊款(ex.學費)" at bounding box center [601, 299] width 552 height 23
type input "32 暫收墊款(ex.學費)"
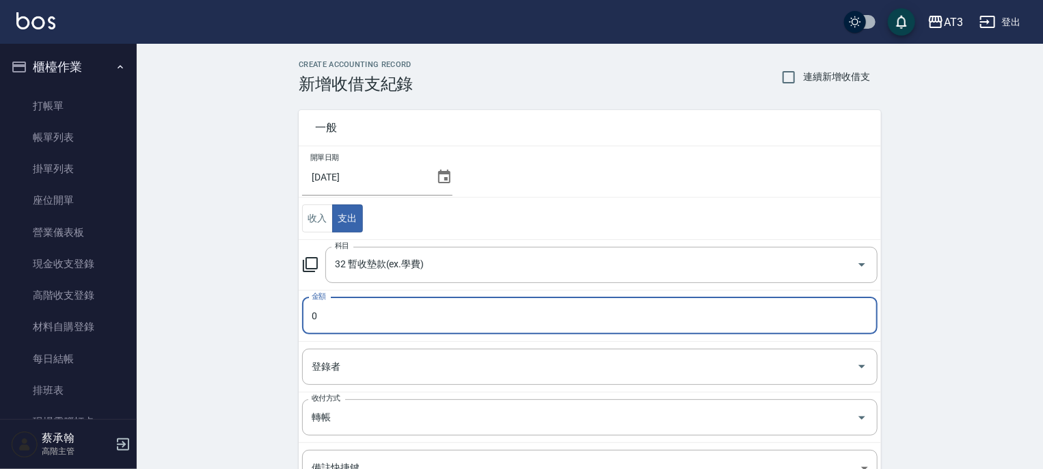
click at [345, 320] on input "0" at bounding box center [590, 315] width 576 height 37
drag, startPoint x: 347, startPoint y: 319, endPoint x: 301, endPoint y: 326, distance: 46.3
click at [301, 326] on td "金額 0 金額" at bounding box center [590, 315] width 583 height 51
type input "8000"
click at [340, 367] on input "登錄者" at bounding box center [579, 367] width 543 height 24
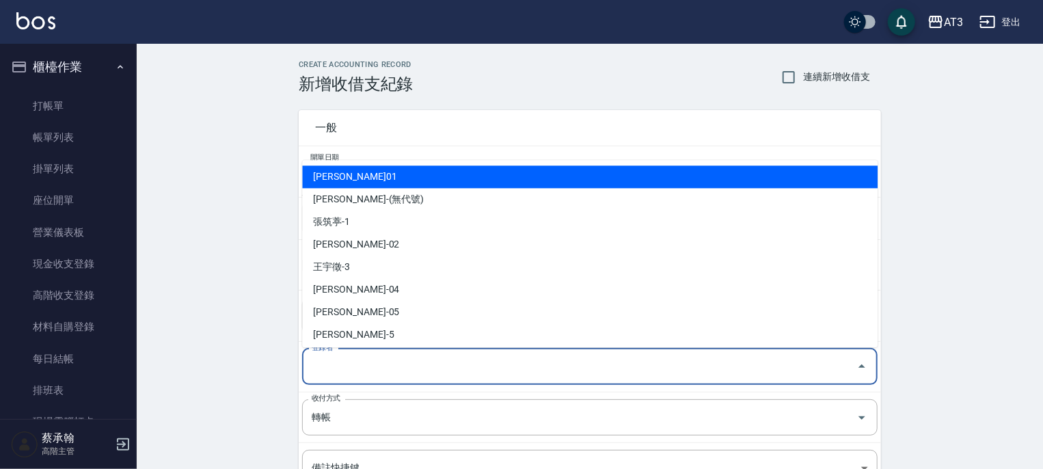
click at [358, 184] on li "[PERSON_NAME]01" at bounding box center [590, 176] width 576 height 23
type input "[PERSON_NAME]01"
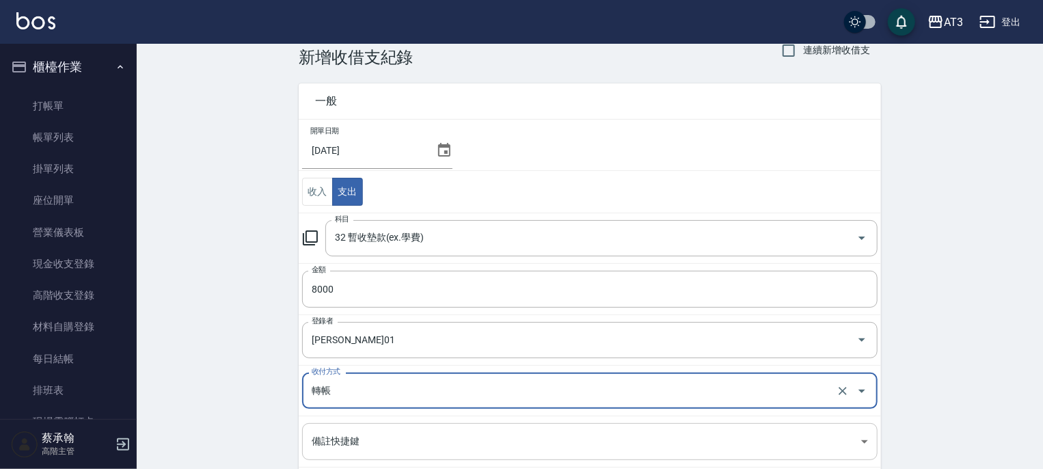
scroll to position [181, 0]
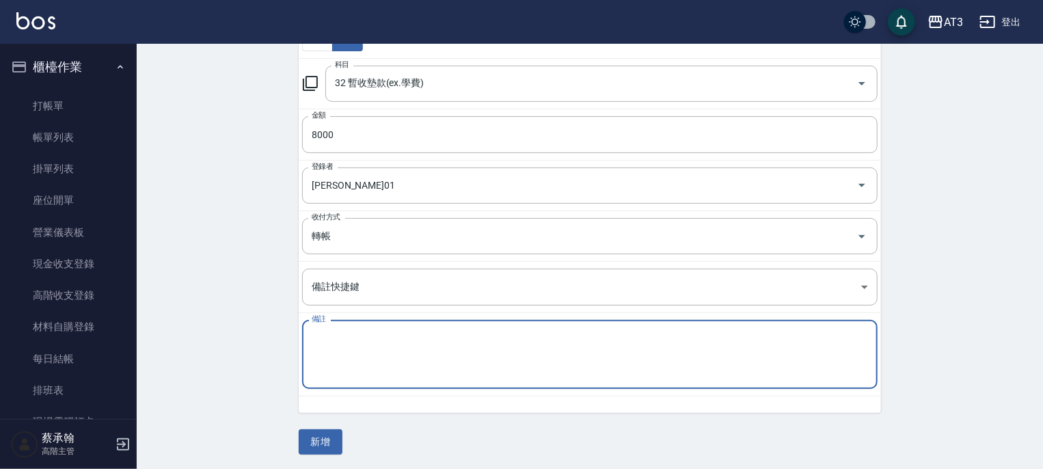
click at [362, 337] on textarea "備註" at bounding box center [590, 355] width 557 height 46
type textarea "9月旅遊基金"
click at [323, 440] on button "新增" at bounding box center [321, 441] width 44 height 25
